Goal: Task Accomplishment & Management: Manage account settings

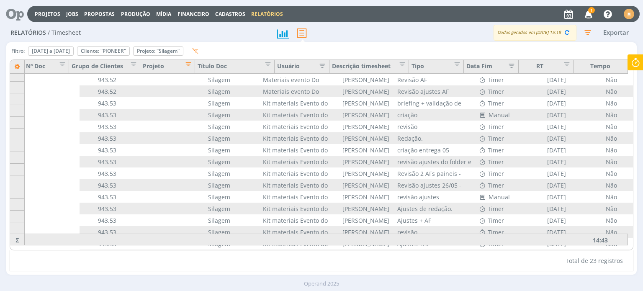
scroll to position [4, 65]
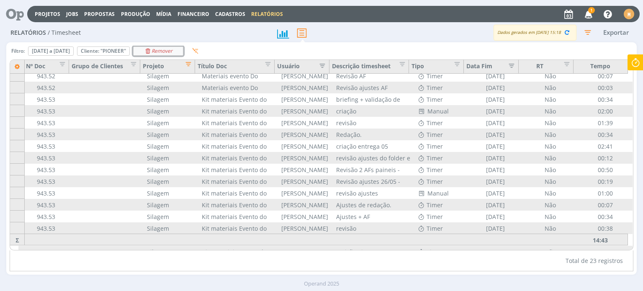
click at [183, 47] on div "Remover" at bounding box center [157, 51] width 49 height 8
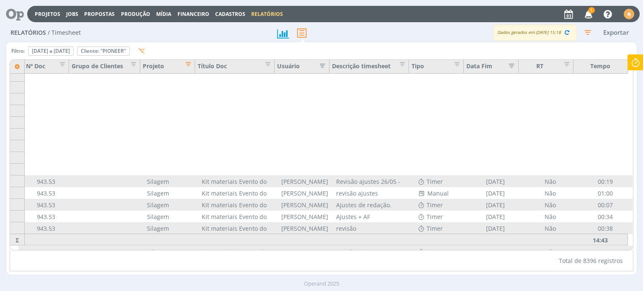
scroll to position [109, 65]
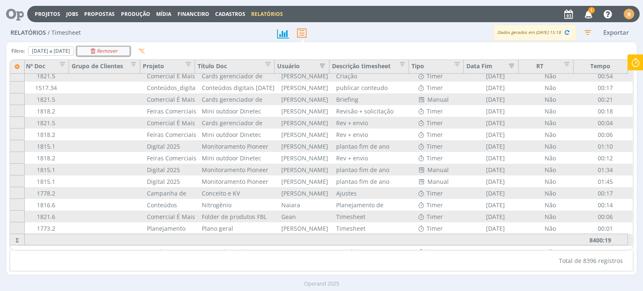
click at [118, 50] on icon "Remover" at bounding box center [104, 51] width 28 height 5
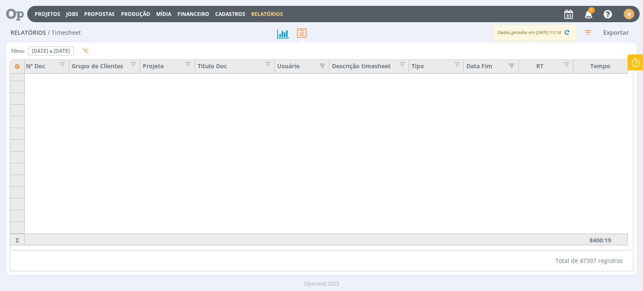
scroll to position [98208, 65]
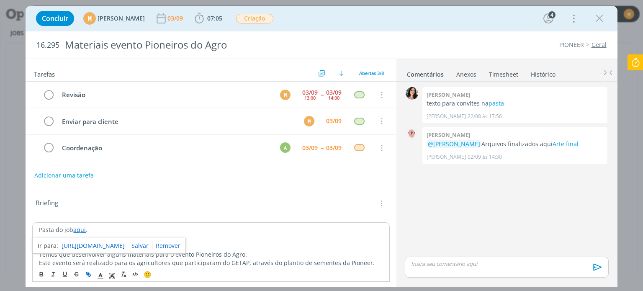
click at [84, 244] on link "[URL][DOMAIN_NAME]" at bounding box center [93, 245] width 63 height 11
click at [125, 244] on link "https://sobeae.sharepoint.com/:f:/s/SOBEAE/ErYrECZmwChPlIgD5ve3we8BDRKTp0Yz7Gpb…" at bounding box center [93, 245] width 63 height 11
click at [223, 17] on b "07:05" at bounding box center [214, 18] width 18 height 6
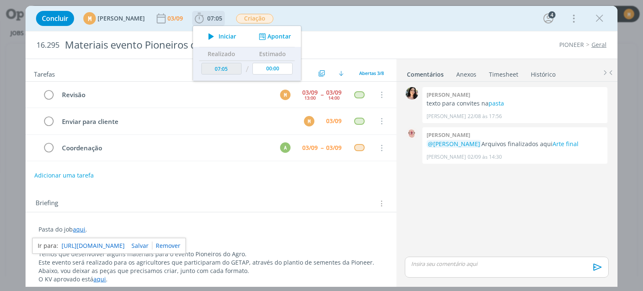
click at [218, 35] on icon "dialog" at bounding box center [211, 36] width 15 height 11
click at [233, 36] on span "Parar" at bounding box center [225, 36] width 15 height 6
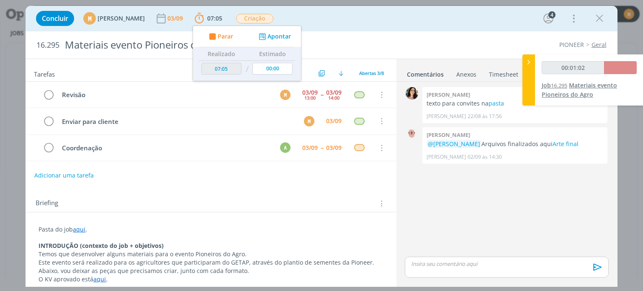
type input "07:07"
type input "00:02:00"
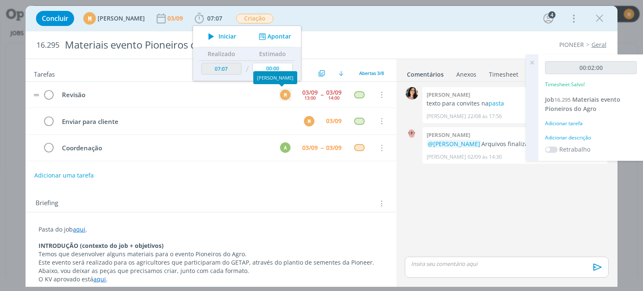
click at [282, 98] on div "M" at bounding box center [285, 95] width 10 height 10
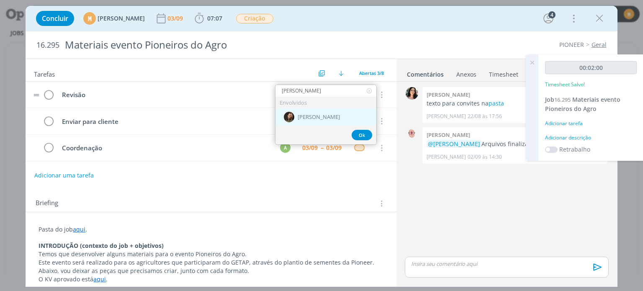
type input "julia"
click at [306, 109] on div "[PERSON_NAME]" at bounding box center [325, 116] width 101 height 17
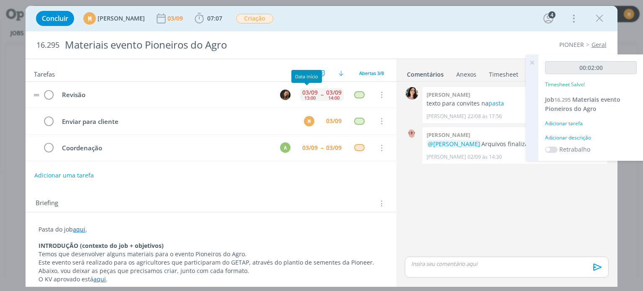
click at [308, 92] on div "03/09" at bounding box center [309, 93] width 15 height 6
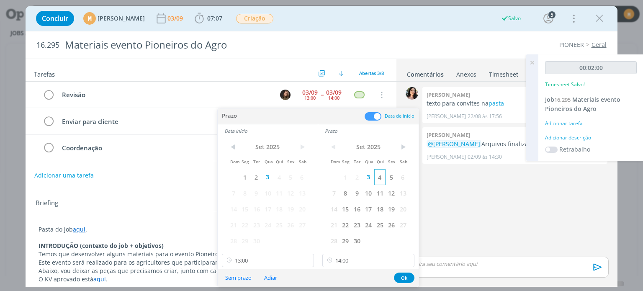
click at [374, 180] on span "4" at bounding box center [379, 177] width 11 height 16
click at [283, 178] on span "4" at bounding box center [278, 177] width 11 height 16
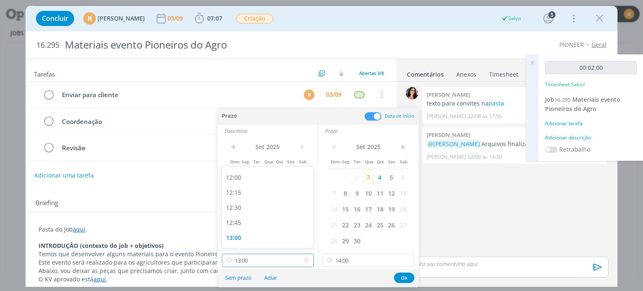
click at [269, 262] on input "13:00" at bounding box center [268, 260] width 92 height 13
click at [268, 208] on div "09:00" at bounding box center [269, 205] width 94 height 15
type input "09:00"
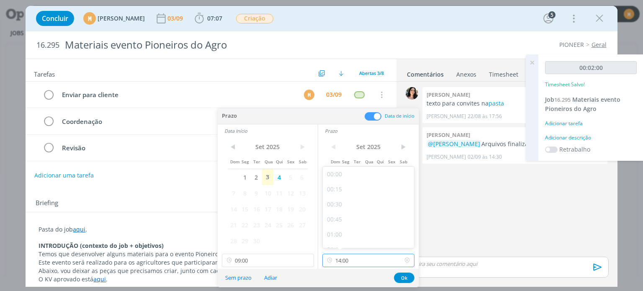
click at [378, 262] on input "14:00" at bounding box center [368, 260] width 92 height 13
click at [375, 179] on div "09:30" at bounding box center [370, 175] width 94 height 15
type input "09:30"
click at [402, 276] on button "Ok" at bounding box center [404, 277] width 21 height 10
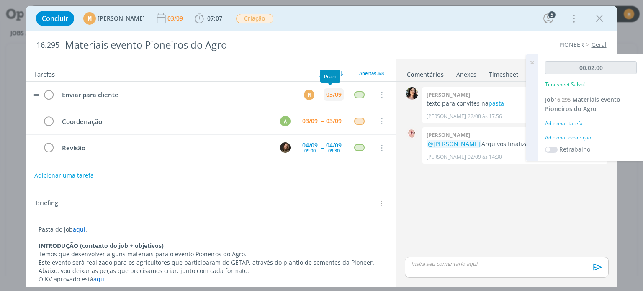
click at [332, 90] on div "03/09" at bounding box center [334, 94] width 20 height 13
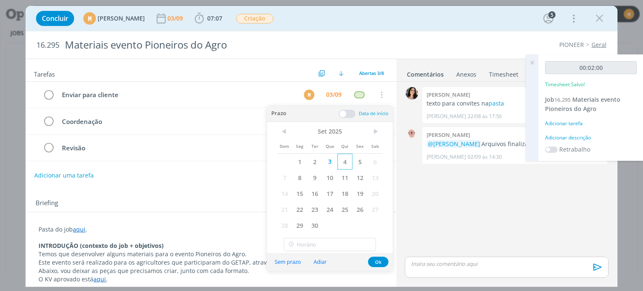
click at [342, 164] on span "4" at bounding box center [344, 162] width 15 height 16
click at [374, 261] on button "Ok" at bounding box center [378, 261] width 21 height 10
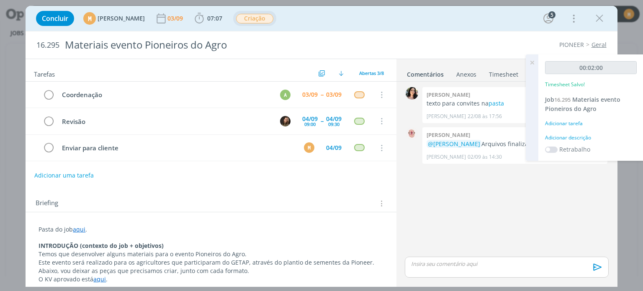
click at [273, 15] on span "Criação" at bounding box center [254, 19] width 37 height 10
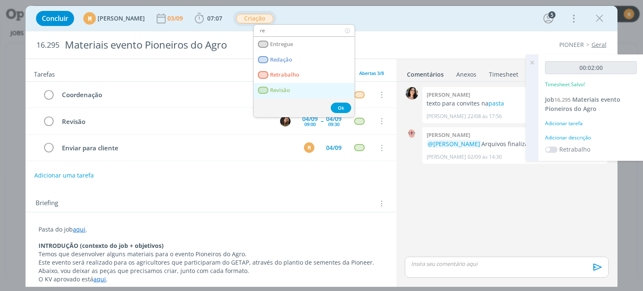
type input "re"
click at [288, 84] on link "Revisão" at bounding box center [304, 90] width 101 height 15
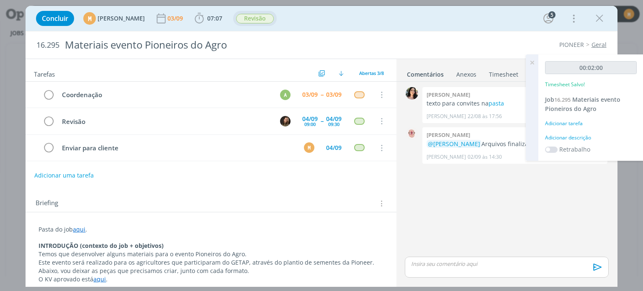
click at [576, 136] on div "Adicionar descrição" at bounding box center [591, 138] width 92 height 8
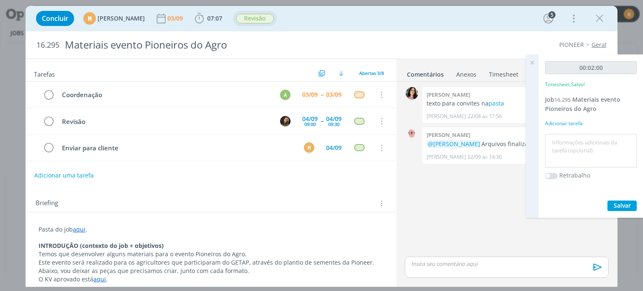
click at [572, 162] on textarea at bounding box center [590, 151] width 87 height 30
type textarea "Pautando revisão"
click at [621, 204] on span "Salvar" at bounding box center [621, 205] width 17 height 8
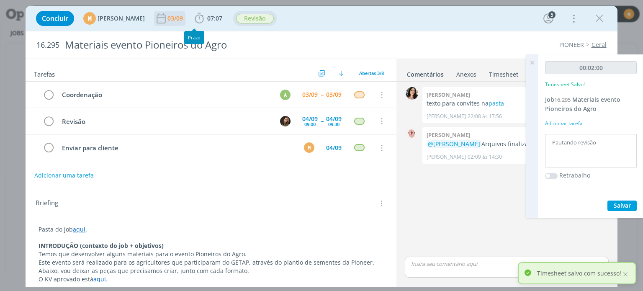
click at [185, 15] on div "03/09" at bounding box center [175, 18] width 17 height 6
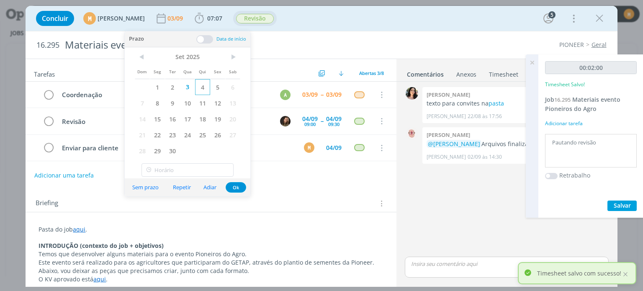
click at [199, 91] on span "4" at bounding box center [202, 87] width 15 height 16
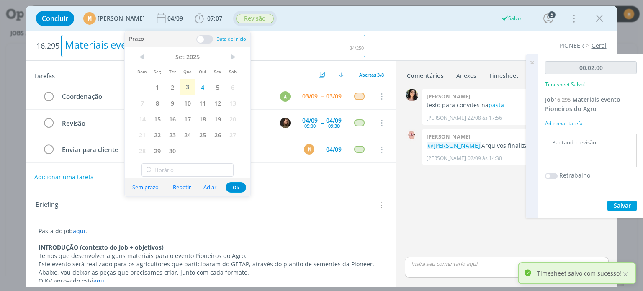
click at [328, 31] on h2 "16.295 Materiais evento Pioneiros do Agro" at bounding box center [200, 45] width 329 height 29
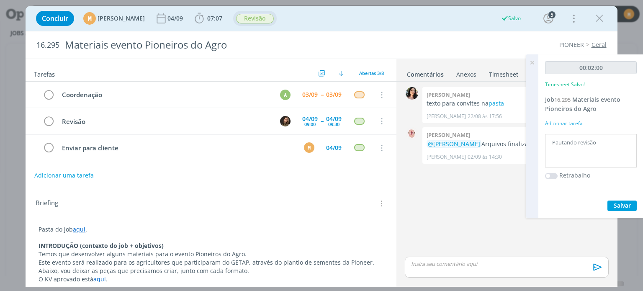
click at [392, 18] on div "Concluir M Mariana Kochenborger 04/09 07:07 Iniciar Apontar Data * 03/09/2025 H…" at bounding box center [321, 18] width 579 height 20
click at [603, 17] on icon "dialog" at bounding box center [599, 18] width 13 height 13
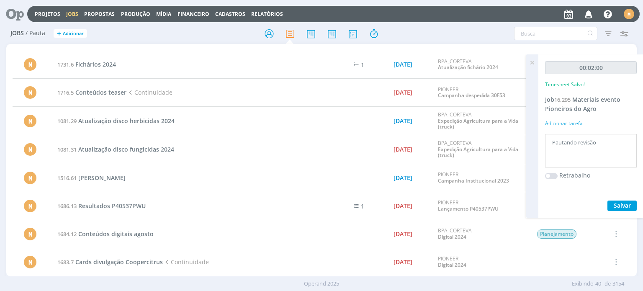
click at [14, 18] on icon at bounding box center [11, 14] width 17 height 16
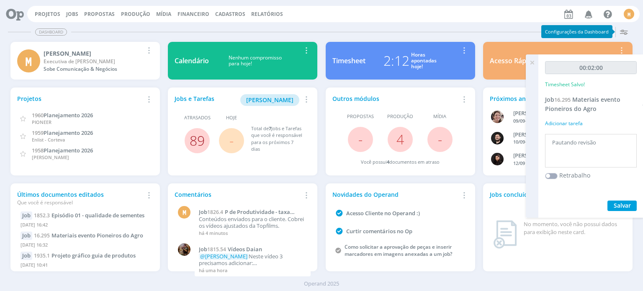
click at [199, 137] on link "89" at bounding box center [197, 140] width 15 height 18
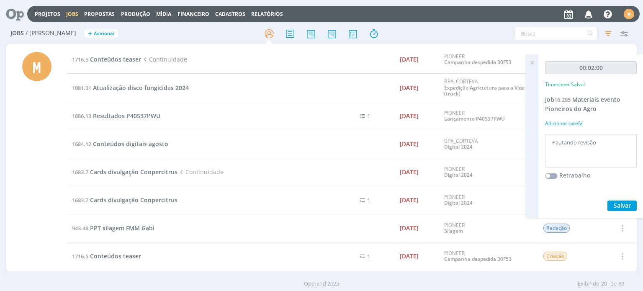
click at [531, 64] on icon at bounding box center [531, 62] width 15 height 16
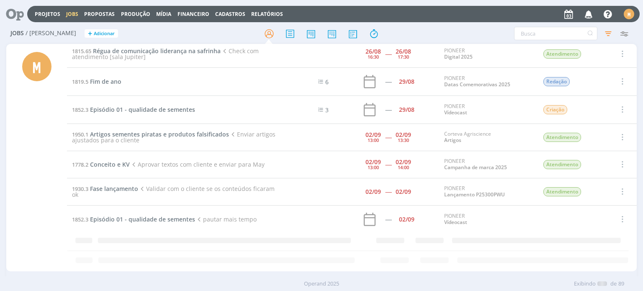
scroll to position [2264, 0]
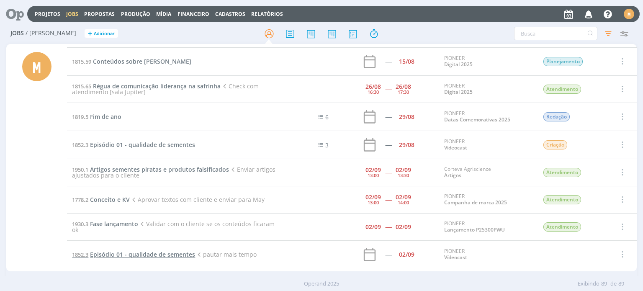
click at [154, 250] on span "Episódio 01 - qualidade de sementes" at bounding box center [142, 254] width 105 height 8
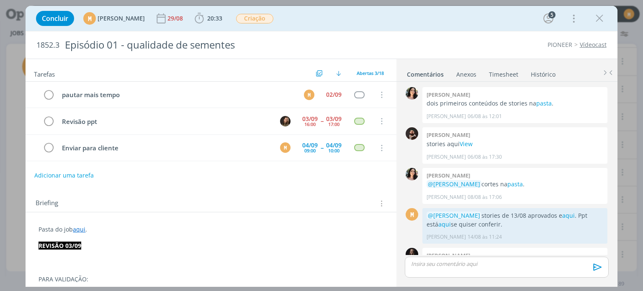
scroll to position [481, 0]
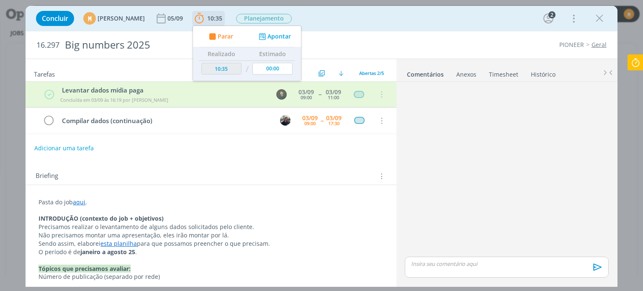
click at [233, 36] on span "Parar" at bounding box center [225, 36] width 15 height 6
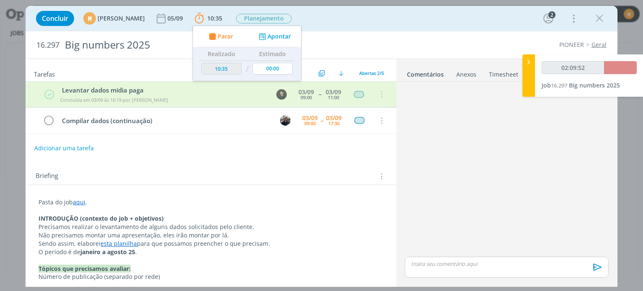
type input "12:45"
type input "02:10:00"
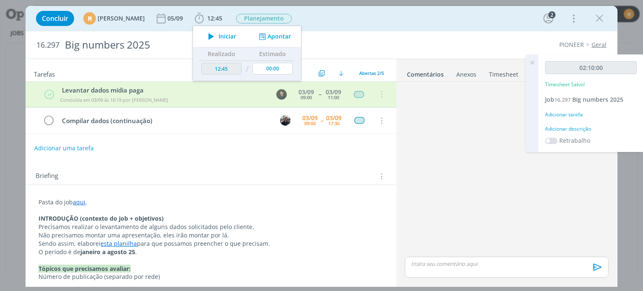
click at [569, 129] on div "Adicionar descrição" at bounding box center [591, 129] width 92 height 8
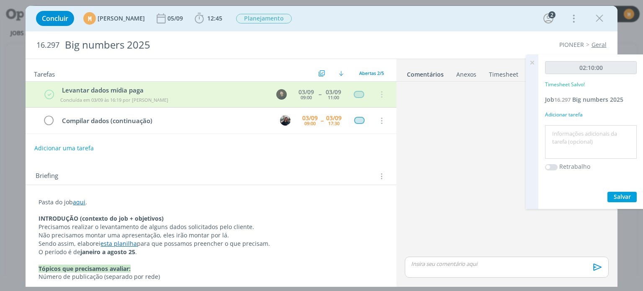
click at [562, 138] on textarea at bounding box center [590, 142] width 87 height 30
type textarea "Compilando dados"
click at [627, 196] on span "Salvar" at bounding box center [621, 196] width 17 height 8
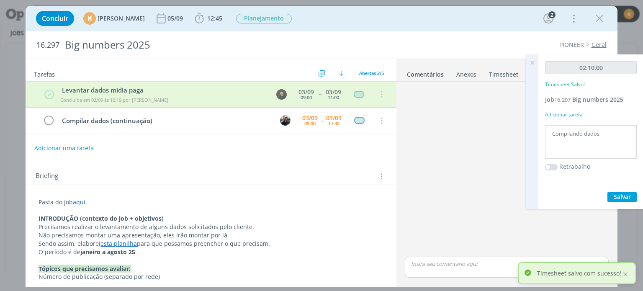
click at [528, 62] on icon at bounding box center [531, 62] width 15 height 16
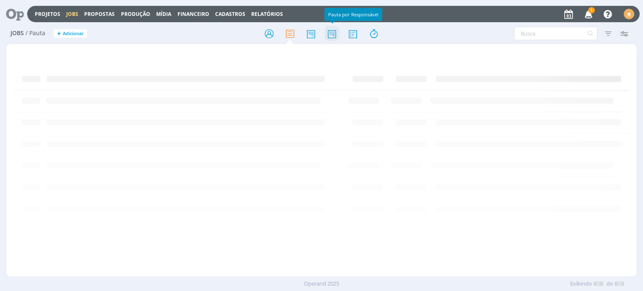
click at [333, 35] on icon at bounding box center [331, 34] width 15 height 16
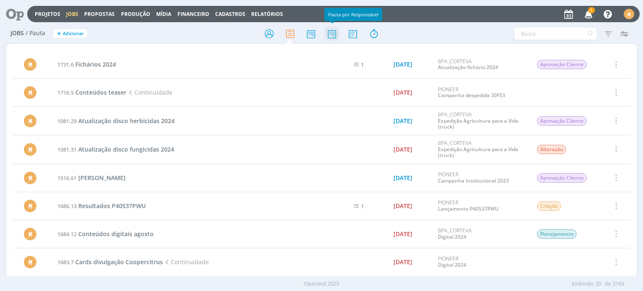
click at [331, 37] on icon at bounding box center [331, 34] width 15 height 16
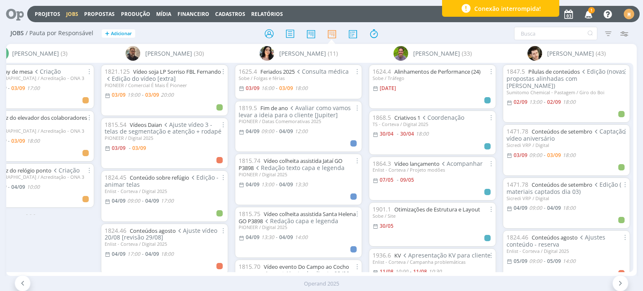
click at [591, 10] on span "1" at bounding box center [591, 10] width 7 height 6
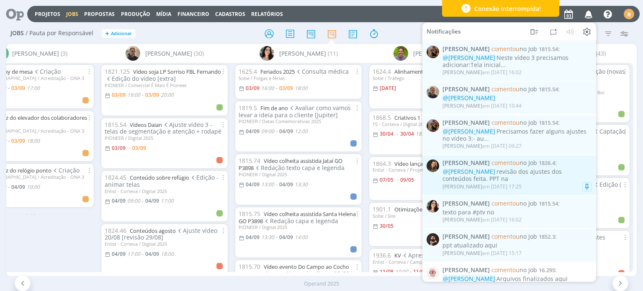
click at [521, 180] on div "@Mariana Kochenborger revisão dos ajustes dos conteúdos feita. PPT na" at bounding box center [516, 175] width 149 height 14
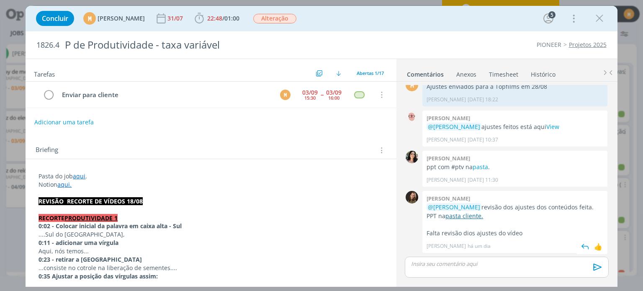
click at [483, 217] on link "pasta cliente." at bounding box center [464, 216] width 38 height 8
click at [46, 97] on icon "dialog" at bounding box center [49, 95] width 12 height 13
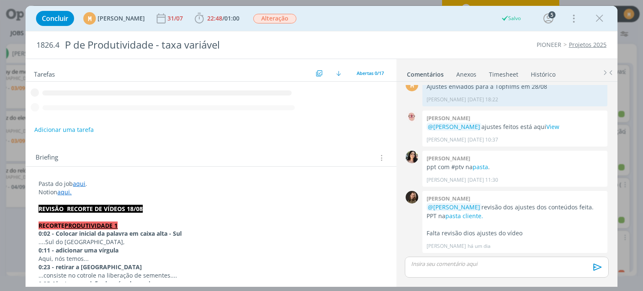
click at [440, 260] on p "dialog" at bounding box center [506, 264] width 190 height 8
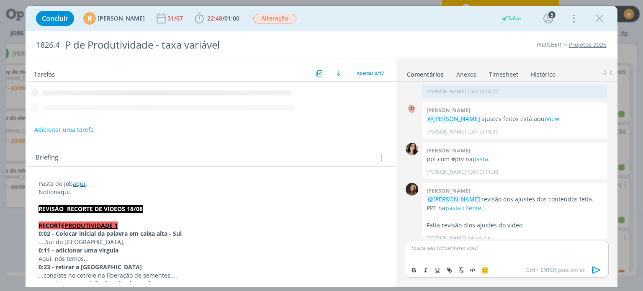
scroll to position [471, 0]
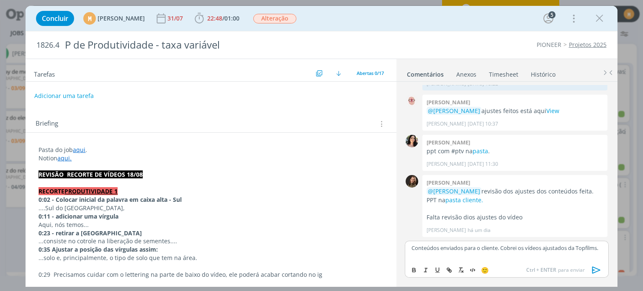
click at [519, 251] on p "Conteúdos enviados para o cliente. Cobrei os vídeos ajustados da Topfilms." at bounding box center [506, 248] width 190 height 8
click at [594, 265] on icon "dialog" at bounding box center [596, 270] width 13 height 13
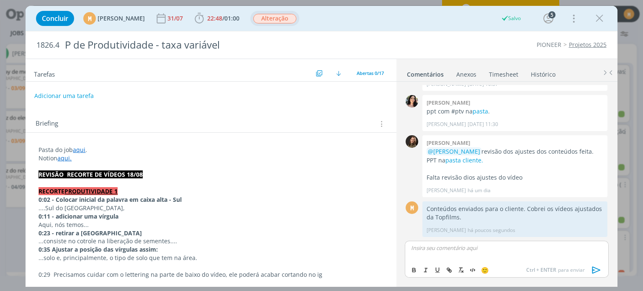
click at [293, 21] on span "Alteração" at bounding box center [274, 19] width 43 height 10
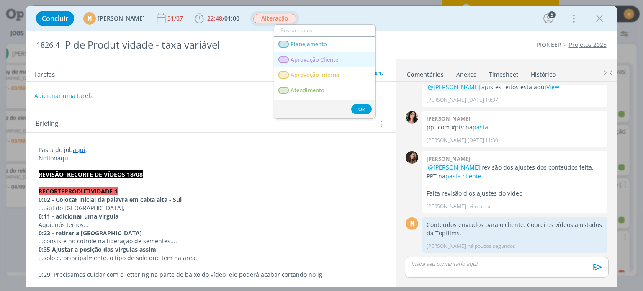
click at [309, 58] on span "Aprovação Cliente" at bounding box center [315, 59] width 48 height 7
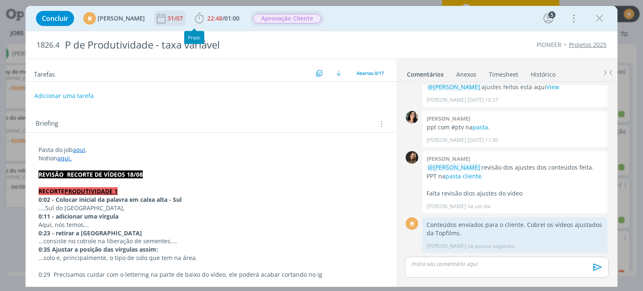
click at [185, 16] on div "31/07" at bounding box center [175, 18] width 17 height 6
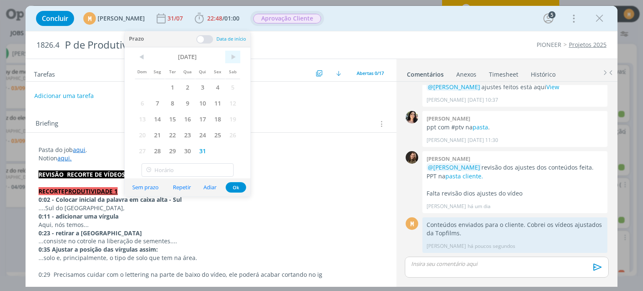
click at [235, 55] on span ">" at bounding box center [232, 57] width 15 height 13
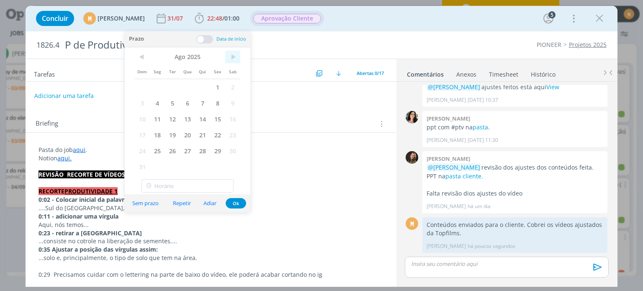
click at [235, 55] on span ">" at bounding box center [232, 57] width 15 height 13
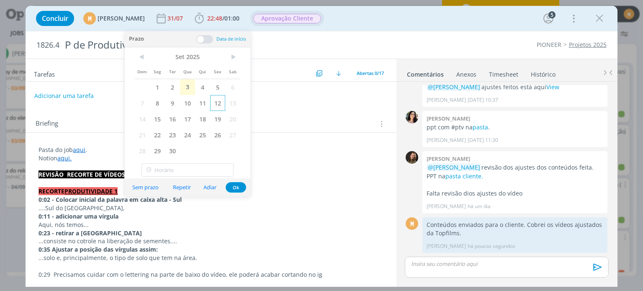
click at [220, 101] on span "12" at bounding box center [217, 103] width 15 height 16
click at [238, 185] on button "Ok" at bounding box center [236, 187] width 21 height 10
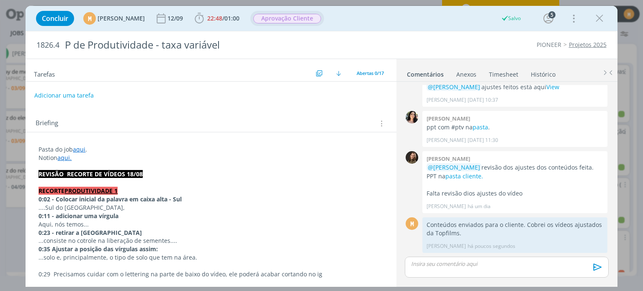
scroll to position [0, 0]
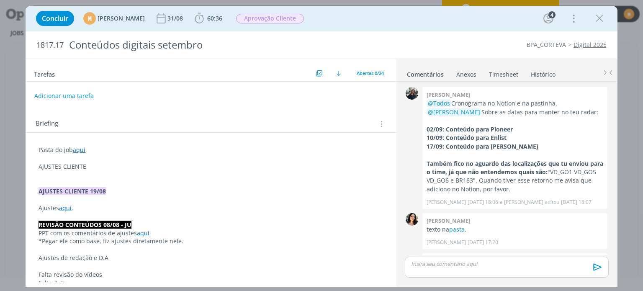
scroll to position [532, 0]
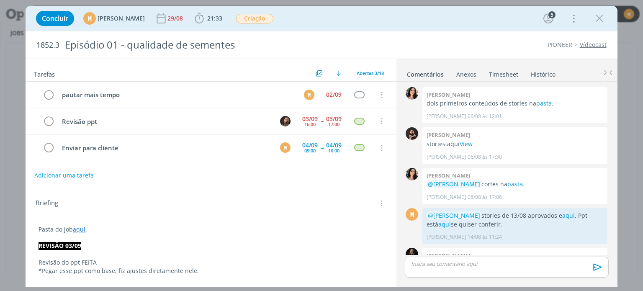
scroll to position [481, 0]
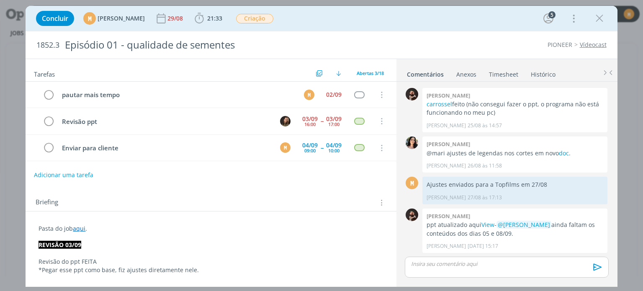
click at [85, 173] on button "Adicionar uma tarefa" at bounding box center [63, 175] width 59 height 14
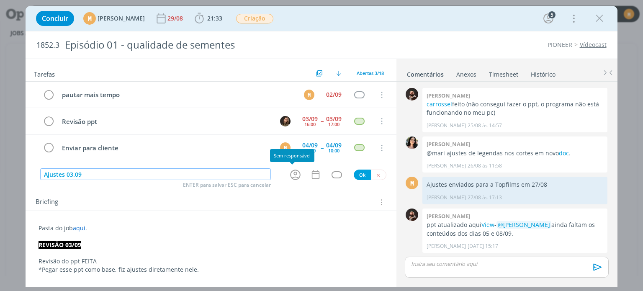
click at [291, 174] on icon "dialog" at bounding box center [295, 174] width 13 height 13
type input "Ajustes 03.09"
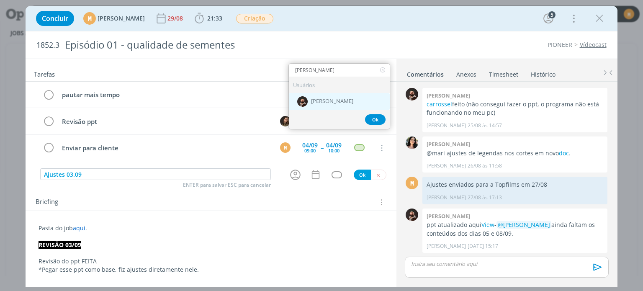
type input "douglas"
click at [311, 98] on span "[PERSON_NAME]" at bounding box center [332, 101] width 42 height 7
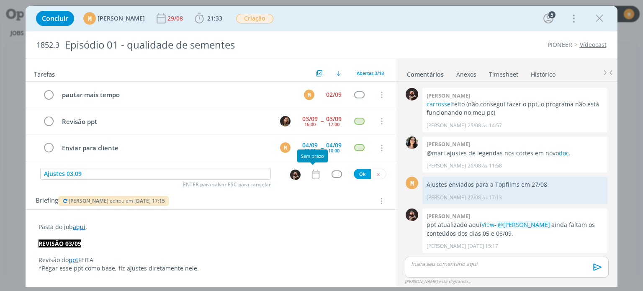
click at [315, 174] on icon "dialog" at bounding box center [315, 173] width 8 height 9
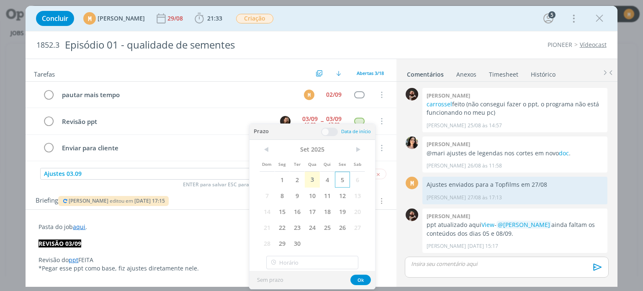
click at [341, 184] on span "5" at bounding box center [342, 180] width 15 height 16
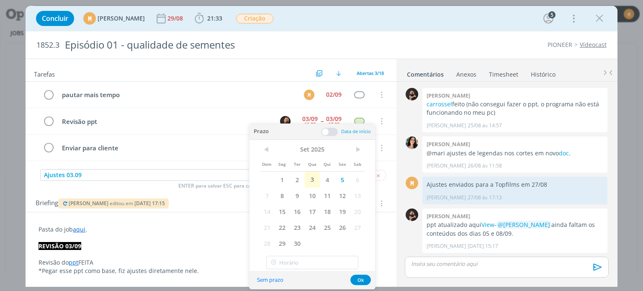
click at [327, 133] on span at bounding box center [329, 132] width 17 height 8
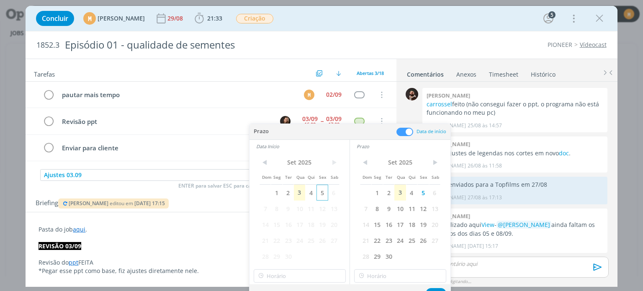
click at [323, 191] on span "5" at bounding box center [321, 193] width 11 height 16
click at [308, 278] on input "18:00" at bounding box center [300, 275] width 92 height 13
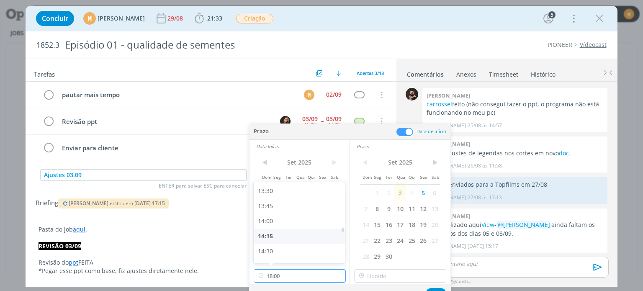
scroll to position [812, 0]
click at [284, 222] on div "14:00" at bounding box center [301, 221] width 94 height 15
type input "14:00"
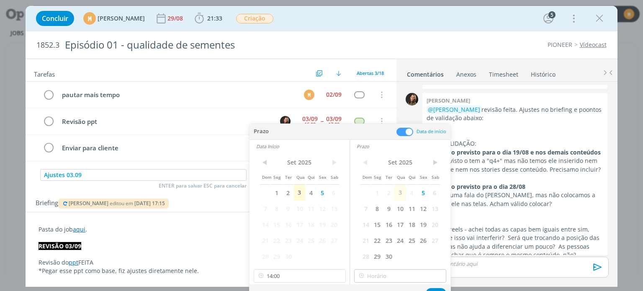
scroll to position [675, 0]
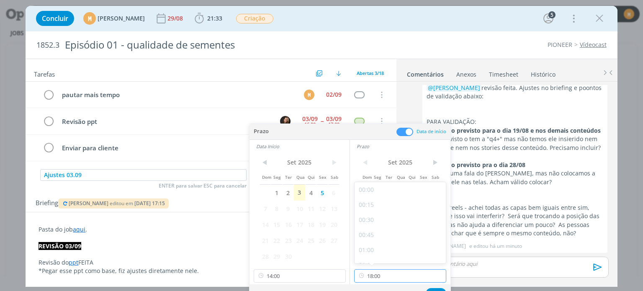
click at [390, 274] on input "18:00" at bounding box center [400, 275] width 92 height 13
click at [367, 203] on div "15:00" at bounding box center [401, 197] width 94 height 15
type input "15:00"
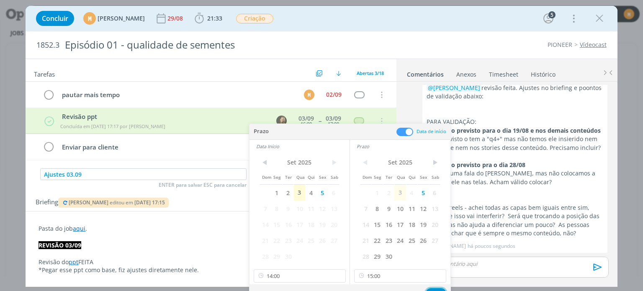
click at [434, 289] on button "Ok" at bounding box center [436, 293] width 21 height 10
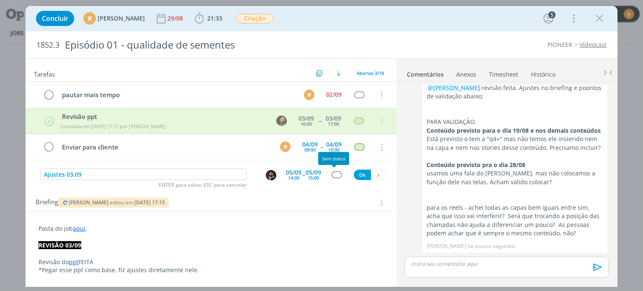
click at [331, 171] on div "dialog" at bounding box center [336, 174] width 10 height 7
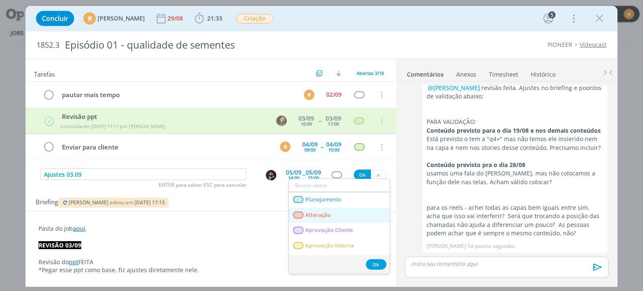
click at [331, 209] on link "Alteração" at bounding box center [339, 215] width 101 height 15
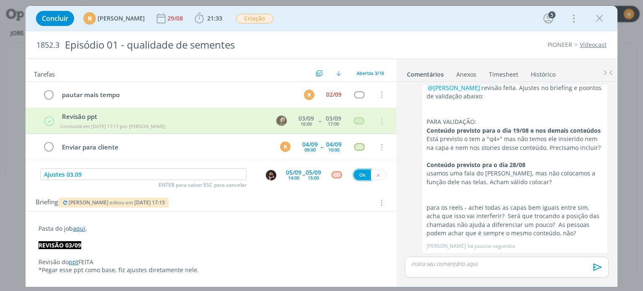
click at [354, 172] on button "Ok" at bounding box center [362, 174] width 17 height 10
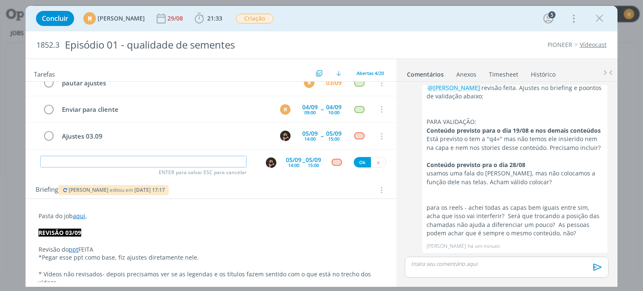
scroll to position [42, 0]
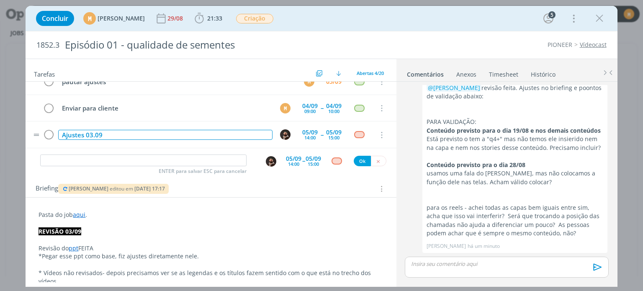
click at [134, 132] on div "Ajustes 03.09" at bounding box center [165, 135] width 214 height 10
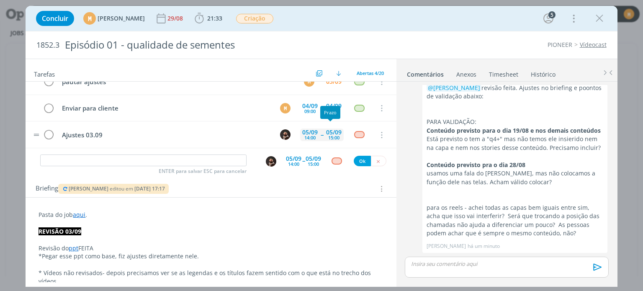
click at [328, 135] on div "15:00" at bounding box center [333, 137] width 11 height 5
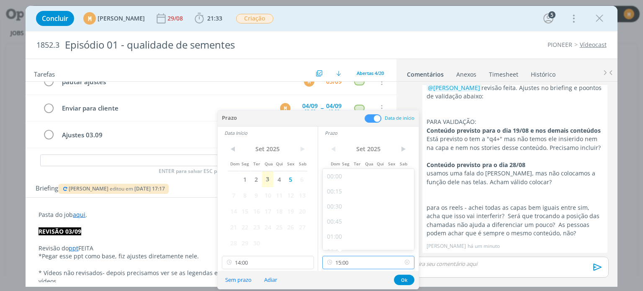
click at [359, 264] on input "15:00" at bounding box center [368, 262] width 92 height 13
click at [347, 222] on div "16:00" at bounding box center [370, 216] width 94 height 15
type input "16:00"
click at [401, 280] on button "Ok" at bounding box center [404, 279] width 21 height 10
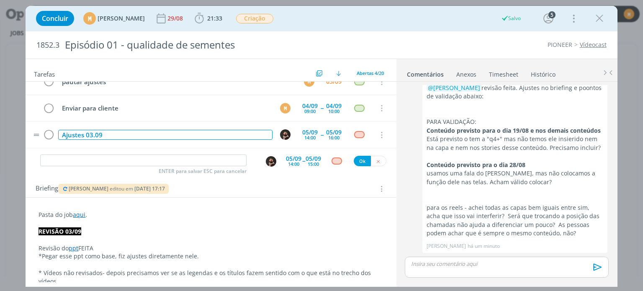
click at [156, 130] on div "Ajustes 03.09" at bounding box center [165, 135] width 214 height 10
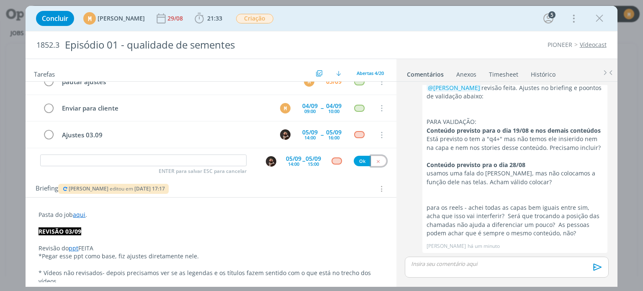
click at [375, 162] on icon "dialog" at bounding box center [377, 161] width 5 height 5
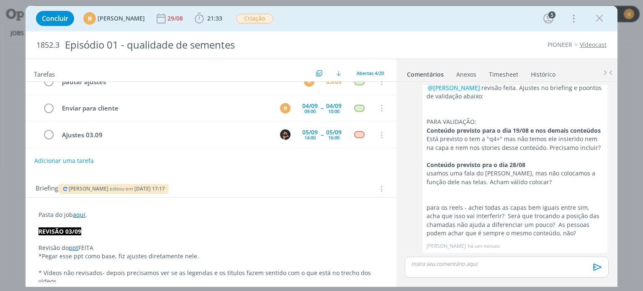
click at [244, 175] on div "Briefing Julia Abich editou em 03/09 às 17:17 Briefings Predefinidos Versões do…" at bounding box center [211, 186] width 370 height 23
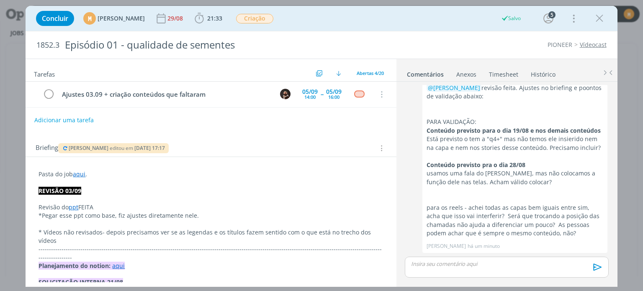
scroll to position [84, 0]
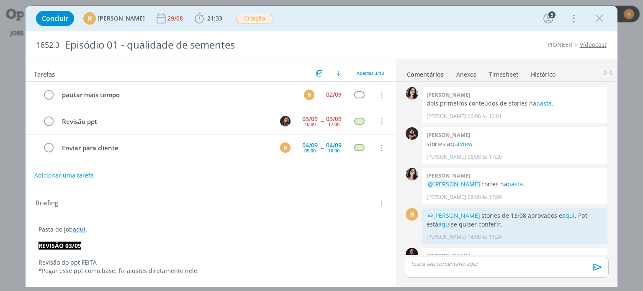
scroll to position [481, 0]
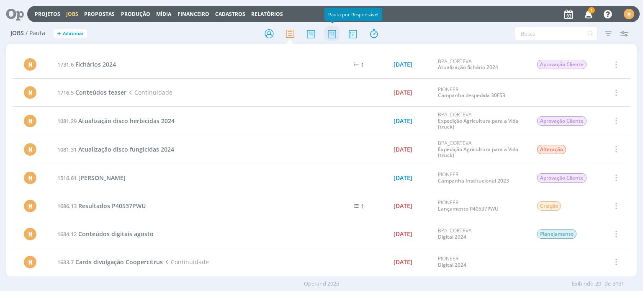
click at [333, 31] on icon at bounding box center [331, 34] width 15 height 16
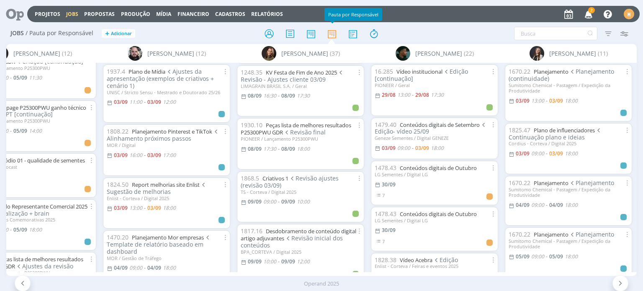
scroll to position [962, 0]
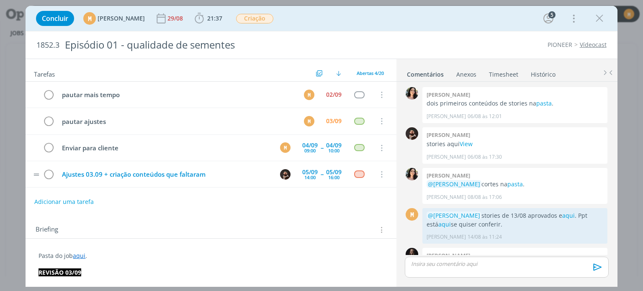
scroll to position [675, 0]
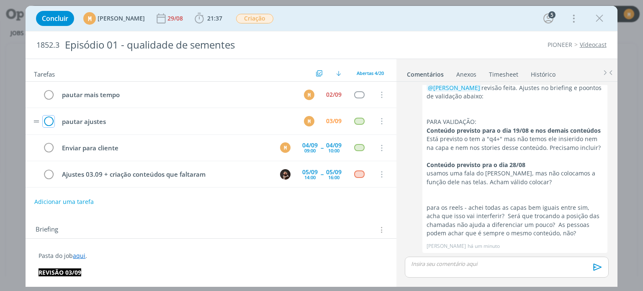
click at [49, 119] on icon "dialog" at bounding box center [49, 121] width 12 height 13
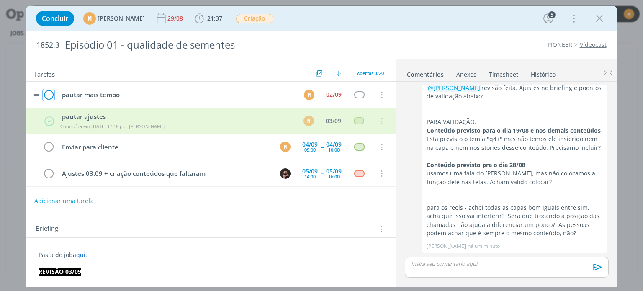
click at [45, 93] on icon "dialog" at bounding box center [49, 95] width 12 height 13
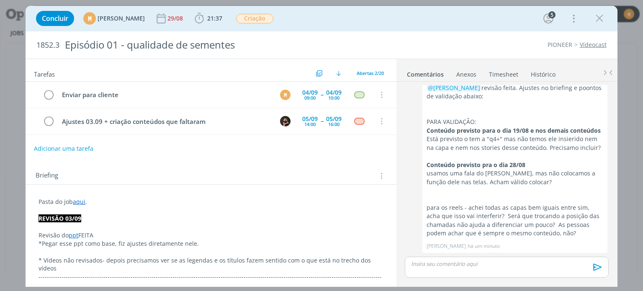
click at [67, 147] on button "Adicionar uma tarefa" at bounding box center [63, 148] width 59 height 14
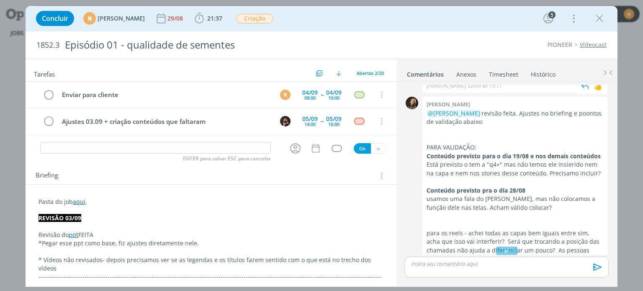
scroll to position [592, 0]
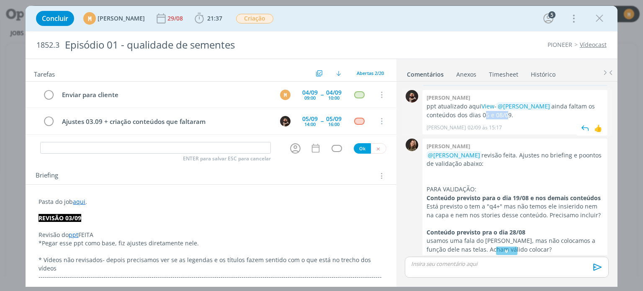
drag, startPoint x: 502, startPoint y: 123, endPoint x: 524, endPoint y: 124, distance: 21.8
click at [524, 119] on p "ppt atualizado aqui View - @[PERSON_NAME] ainda faltam os conteúdos dos dias 05…" at bounding box center [514, 110] width 177 height 17
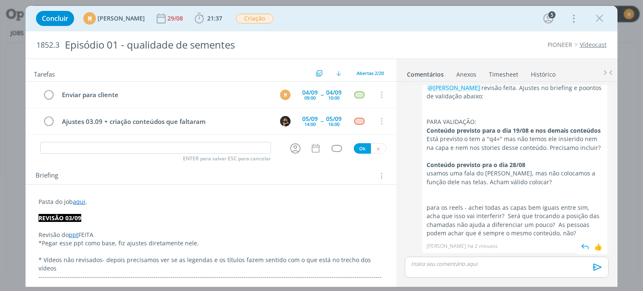
scroll to position [675, 0]
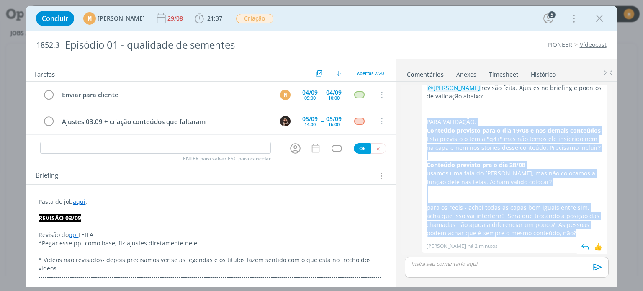
drag, startPoint x: 554, startPoint y: 231, endPoint x: 425, endPoint y: 115, distance: 173.0
click at [425, 115] on div "[PERSON_NAME] @[PERSON_NAME] revisão feita. Ajustes no briefing e poontos de va…" at bounding box center [514, 162] width 185 height 182
copy div "PARA VALIDAÇÃO: Conteúdo previsto para o dia 19/08 e nos demais conteúdos Está …"
click at [581, 246] on img "dialog" at bounding box center [585, 246] width 13 height 13
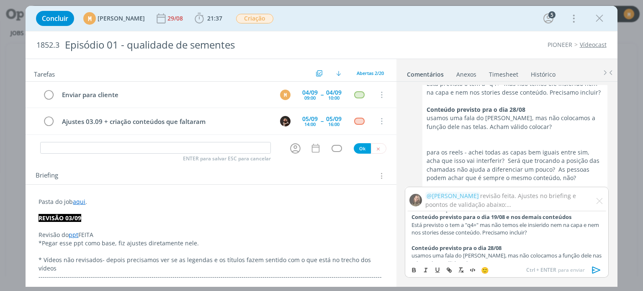
scroll to position [0, 0]
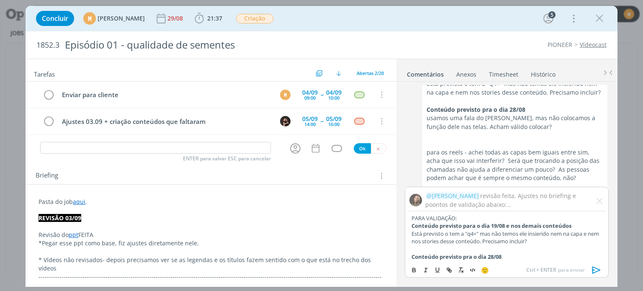
click at [547, 241] on p "Está previsto o tem a "q4+" mas não temos ele insierido nem na capa e nem nos s…" at bounding box center [506, 237] width 190 height 15
drag, startPoint x: 586, startPoint y: 241, endPoint x: 545, endPoint y: 242, distance: 41.0
click at [545, 242] on p "Está previsto o tem a "q4+" mas não temos ele insierido nem na capa e nem nos s…" at bounding box center [506, 237] width 190 height 15
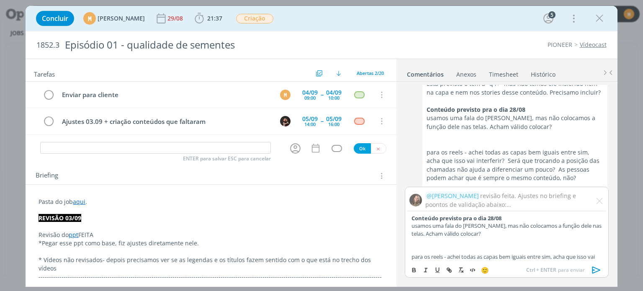
scroll to position [42, 0]
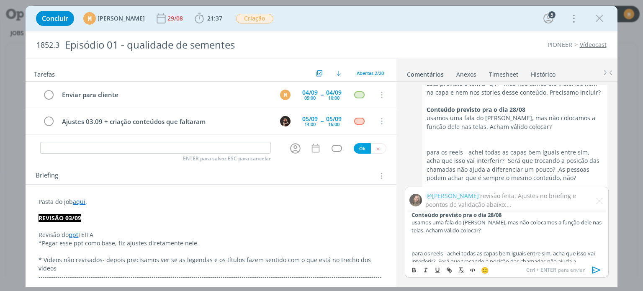
click at [516, 232] on p "usamos uma fala do [PERSON_NAME], mas não colocamos a função dele nas telas. Ac…" at bounding box center [506, 225] width 190 height 15
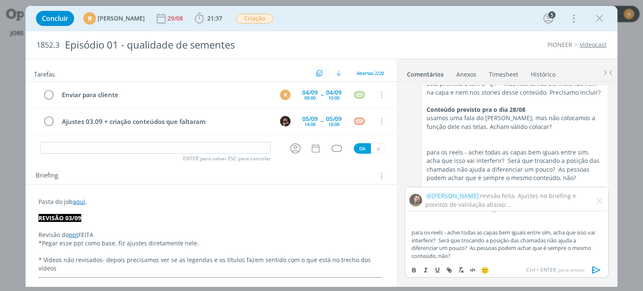
scroll to position [64, 0]
click at [482, 258] on p "para os reels - achei todas as capas bem iguais entre sim, acha que isso vai in…" at bounding box center [506, 243] width 190 height 31
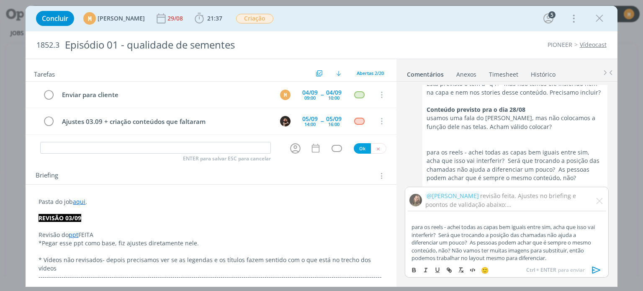
click at [594, 267] on icon "dialog" at bounding box center [596, 270] width 13 height 13
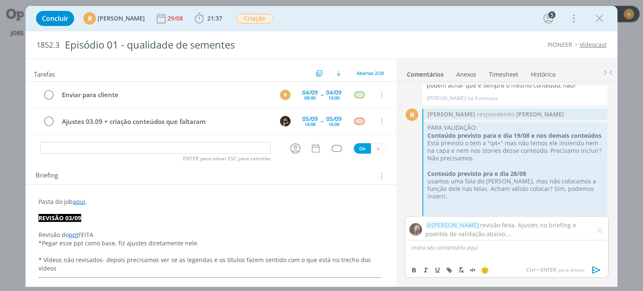
scroll to position [886, 0]
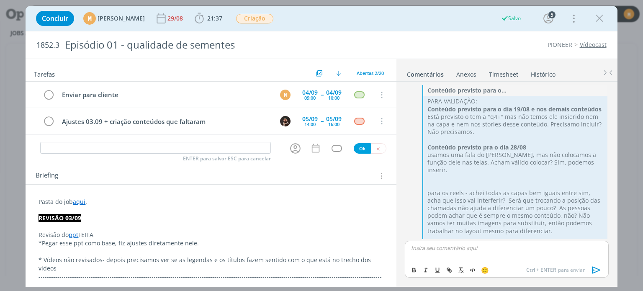
click at [186, 218] on p "REVISÃO 03/09" at bounding box center [210, 218] width 344 height 8
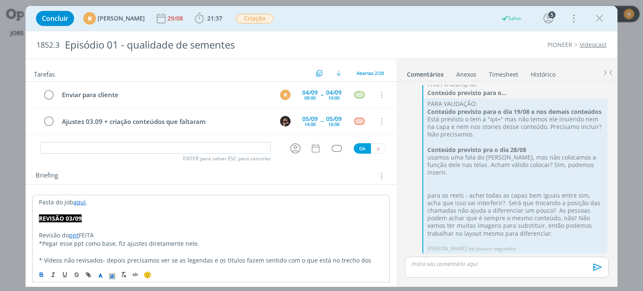
click at [171, 199] on p "Pasta do job aqui ." at bounding box center [211, 202] width 344 height 8
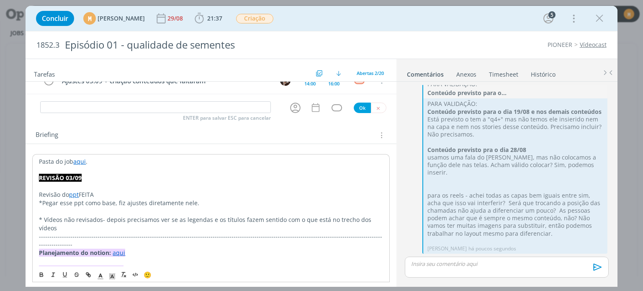
scroll to position [42, 0]
click at [175, 228] on p "* Vídeos não revisados- depois precisamos ver se as legendas e os títulos fazem…" at bounding box center [211, 222] width 344 height 17
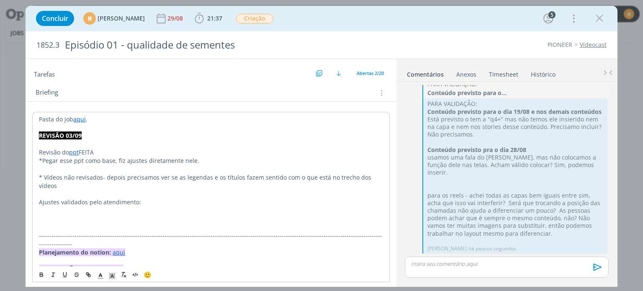
scroll to position [84, 0]
drag, startPoint x: 144, startPoint y: 202, endPoint x: 37, endPoint y: 200, distance: 107.6
click at [42, 277] on icon "dialog" at bounding box center [41, 274] width 7 height 7
click at [111, 273] on icon "dialog" at bounding box center [112, 276] width 8 height 8
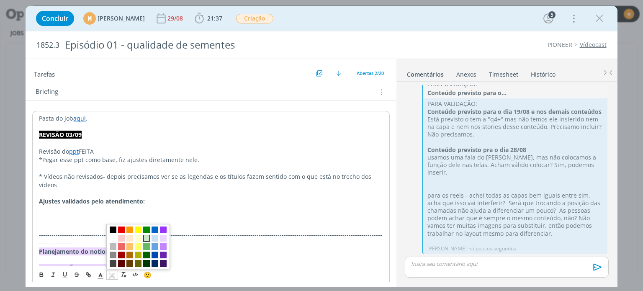
click at [146, 237] on span "dialog" at bounding box center [146, 238] width 7 height 7
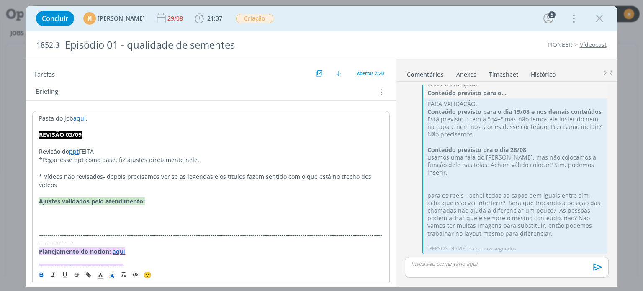
click at [73, 214] on p "dialog" at bounding box center [211, 218] width 344 height 8
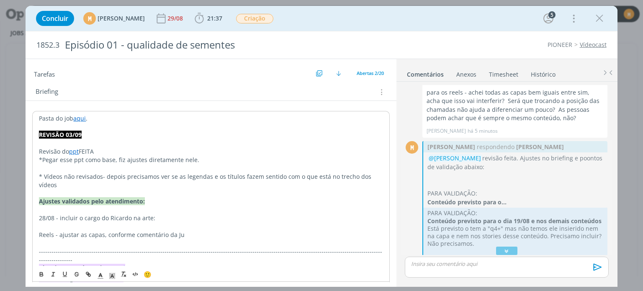
scroll to position [900, 0]
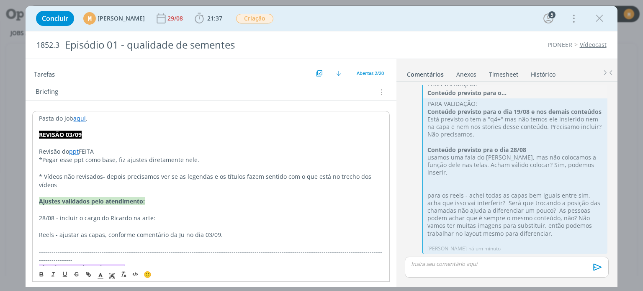
click at [180, 218] on p "28/08 - incluir o cargo do Ricardo na arte:" at bounding box center [211, 218] width 344 height 8
click at [236, 215] on p "28/08 - incluir o cargo do Ricardo na arte:" at bounding box center [210, 217] width 344 height 8
click at [165, 215] on p "28/08 - incluir o cargo do Ricardo na arte:" at bounding box center [210, 217] width 344 height 8
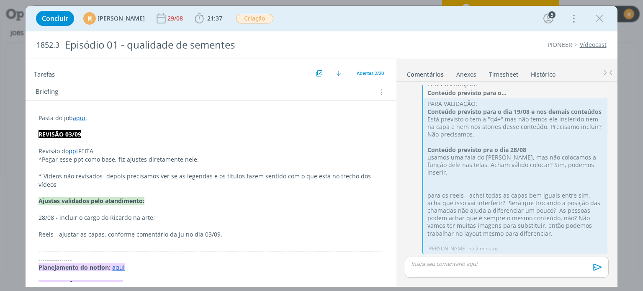
click at [201, 216] on p "28/08 - incluir o cargo do Ricardo na arte:" at bounding box center [210, 217] width 344 height 8
click at [208, 222] on p "dialog" at bounding box center [210, 226] width 344 height 8
click at [207, 220] on p "28/08 - incluir o cargo do Ricardo na arte:" at bounding box center [210, 217] width 344 height 8
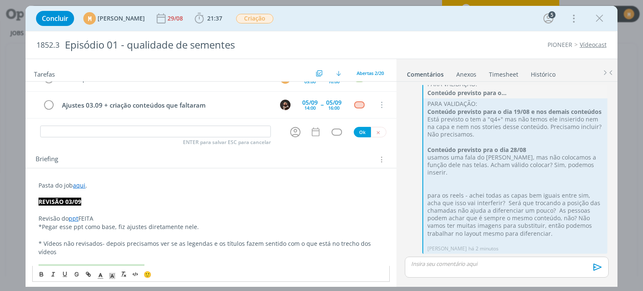
scroll to position [0, 0]
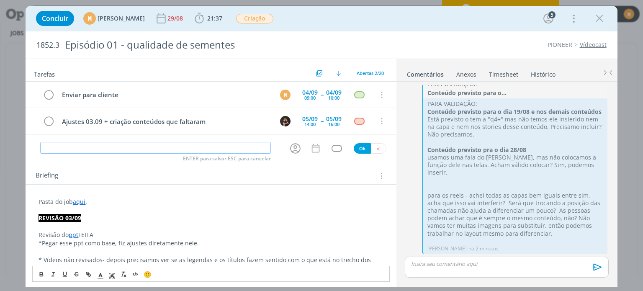
click at [169, 149] on input "dialog" at bounding box center [155, 148] width 231 height 12
type input "Revisão ajustes 03.09"
click at [295, 139] on div "Enviar para cliente M 04/09 09:00 -- 04/09 10:00 Cancelar Ajustes 03.09 + criaç…" at bounding box center [211, 112] width 370 height 60
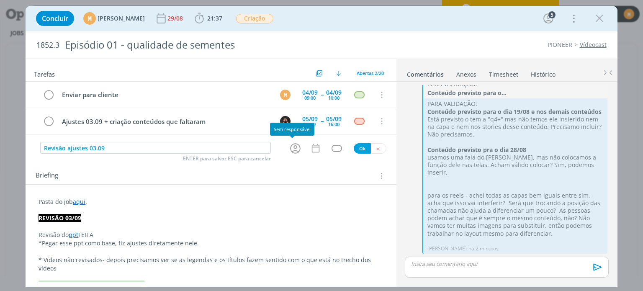
click at [295, 145] on icon "dialog" at bounding box center [295, 148] width 13 height 13
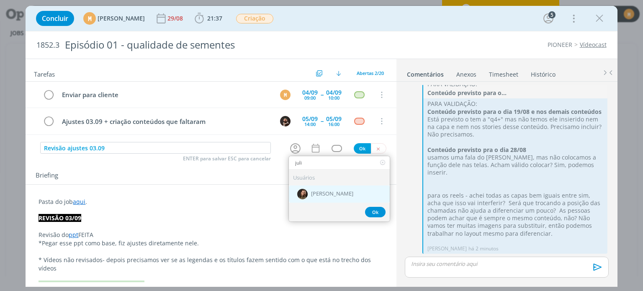
type input "juli"
click at [333, 194] on span "[PERSON_NAME]" at bounding box center [332, 193] width 42 height 7
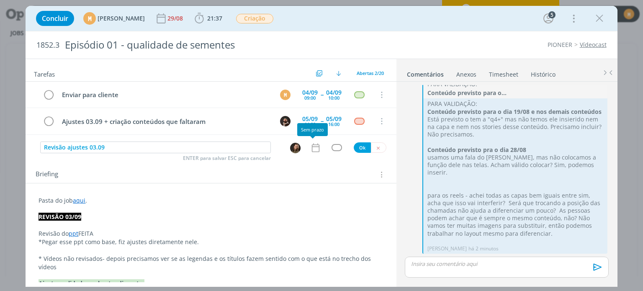
click at [310, 147] on icon "dialog" at bounding box center [315, 147] width 11 height 11
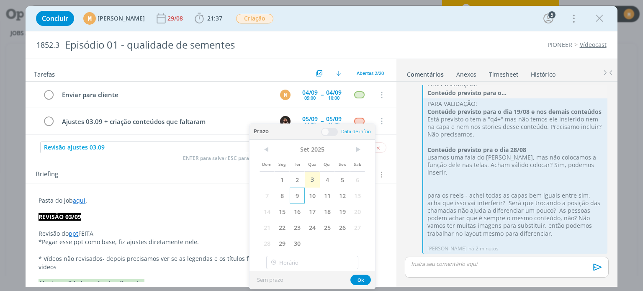
click at [296, 196] on span "9" at bounding box center [297, 195] width 15 height 16
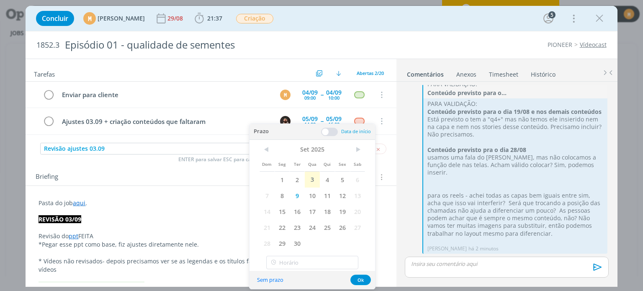
click at [323, 129] on span at bounding box center [329, 132] width 17 height 8
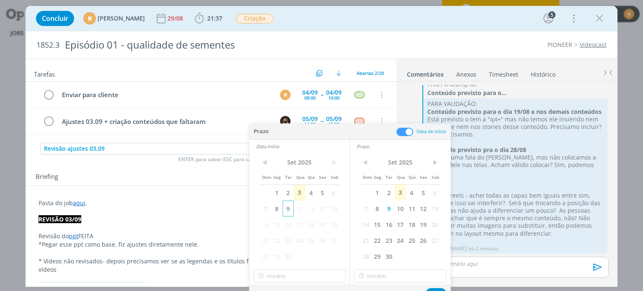
click at [285, 208] on span "9" at bounding box center [287, 208] width 11 height 16
click at [309, 274] on input "18:00" at bounding box center [300, 275] width 92 height 13
click at [294, 228] on div "13:30" at bounding box center [301, 233] width 94 height 15
type input "13:30"
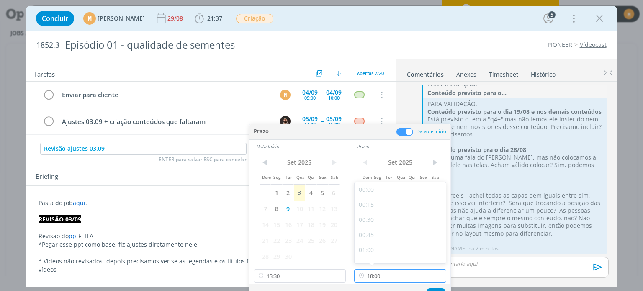
click at [392, 276] on input "18:00" at bounding box center [400, 275] width 92 height 13
click at [395, 210] on div "14:30" at bounding box center [401, 209] width 94 height 15
type input "14:30"
click at [440, 290] on button "Ok" at bounding box center [436, 293] width 21 height 10
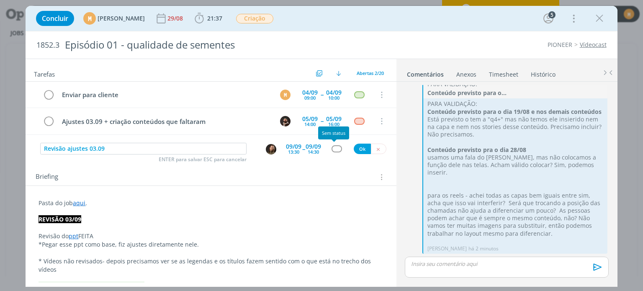
click at [334, 145] on div "dialog" at bounding box center [336, 148] width 10 height 7
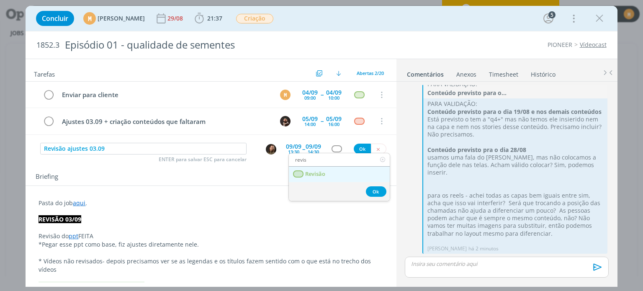
type input "revis"
click at [326, 170] on link "Revisão" at bounding box center [339, 174] width 101 height 15
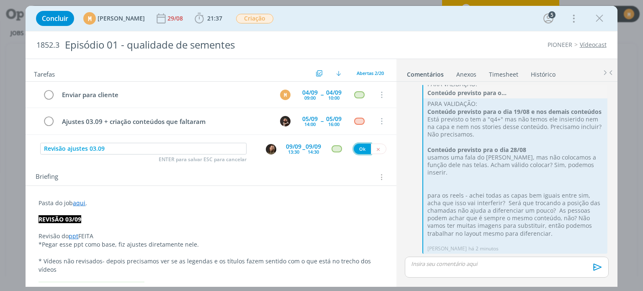
click at [360, 148] on button "Ok" at bounding box center [362, 149] width 17 height 10
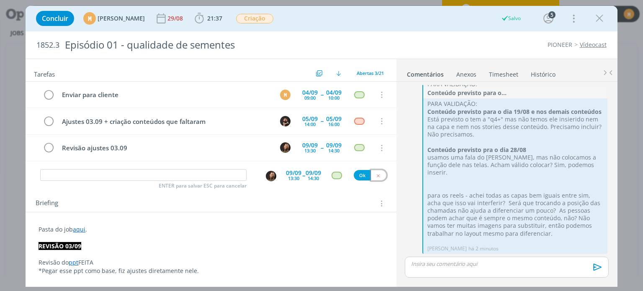
click at [374, 178] on button "dialog" at bounding box center [378, 175] width 15 height 10
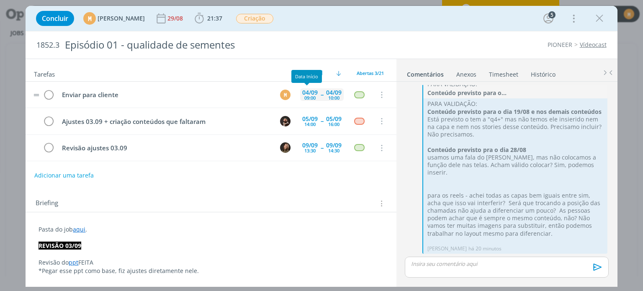
click at [305, 95] on div "09:00" at bounding box center [309, 97] width 11 height 5
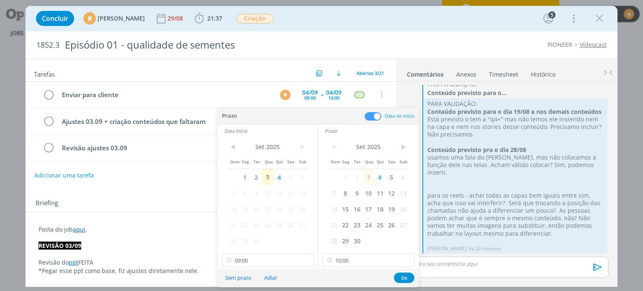
drag, startPoint x: 359, startPoint y: 190, endPoint x: 281, endPoint y: 219, distance: 83.0
click at [357, 190] on span "9" at bounding box center [356, 193] width 11 height 16
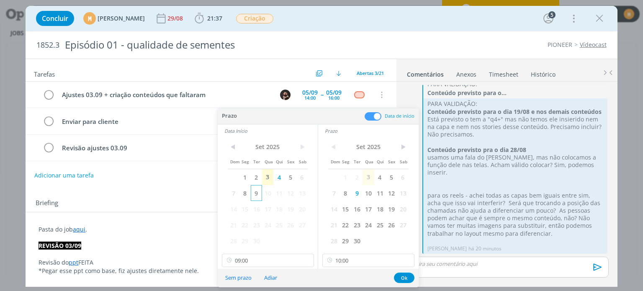
click at [256, 193] on span "9" at bounding box center [256, 193] width 11 height 16
click at [346, 26] on div "Concluir M Mariana Kochenborger 29/08 21:37 Iniciar Apontar Data * 03/09/2025 H…" at bounding box center [321, 18] width 579 height 20
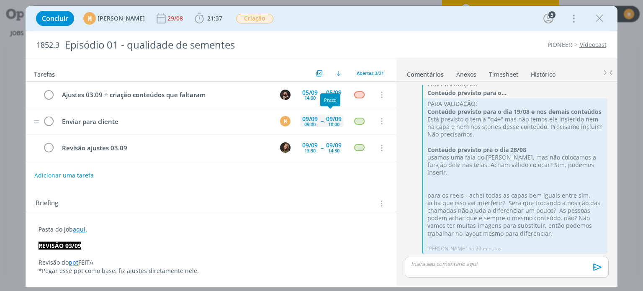
click at [331, 122] on div "10:00" at bounding box center [333, 124] width 11 height 5
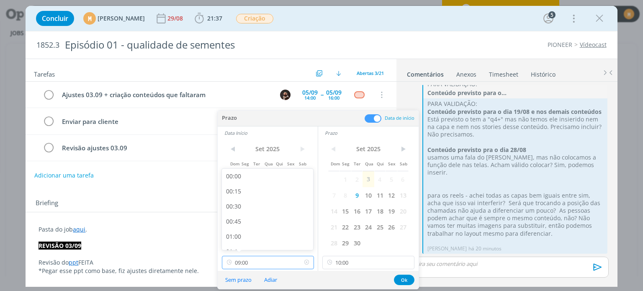
click at [272, 262] on input "09:00" at bounding box center [268, 262] width 92 height 13
click at [278, 266] on input "09:00" at bounding box center [268, 262] width 92 height 13
click at [300, 282] on div "Sem prazo Adiar Ok" at bounding box center [318, 280] width 201 height 18
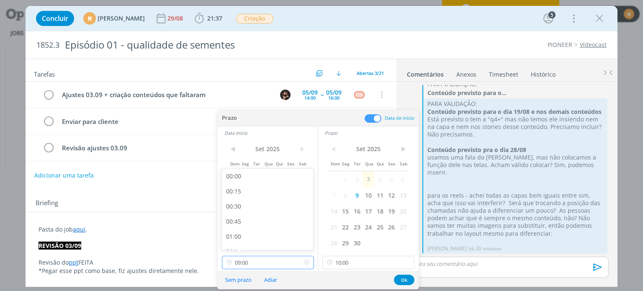
click at [295, 256] on input "09:00" at bounding box center [268, 262] width 92 height 13
click at [374, 269] on div "< Set 2025 > Dom Seg Ter Qua Qui Sex Sab 1 2 3 4 5 6 7 8 9 10 11 12 13 14 15 16…" at bounding box center [368, 204] width 100 height 131
click at [371, 262] on input "10:00" at bounding box center [368, 262] width 92 height 13
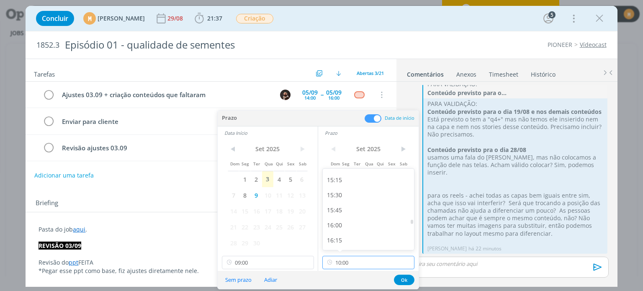
scroll to position [916, 0]
click at [344, 222] on div "16:00" at bounding box center [370, 224] width 94 height 15
type input "16:00"
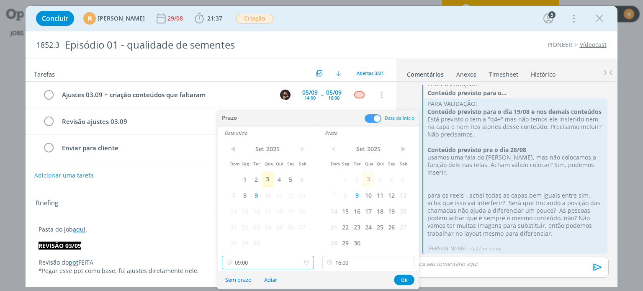
scroll to position [479, 0]
click at [272, 264] on input "09:00" at bounding box center [268, 262] width 92 height 13
click at [254, 185] on div "15:00" at bounding box center [269, 182] width 94 height 15
type input "15:00"
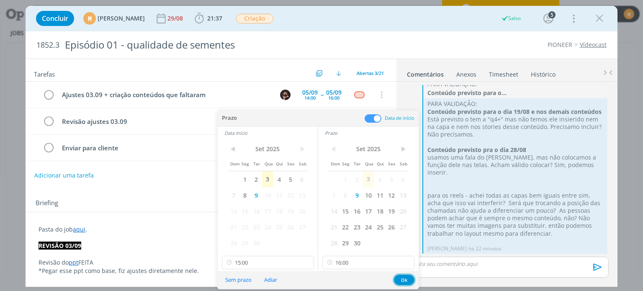
click at [405, 276] on button "Ok" at bounding box center [404, 279] width 21 height 10
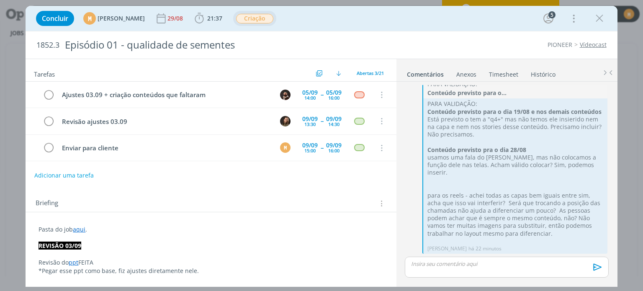
click at [273, 14] on span "Criação" at bounding box center [254, 19] width 37 height 10
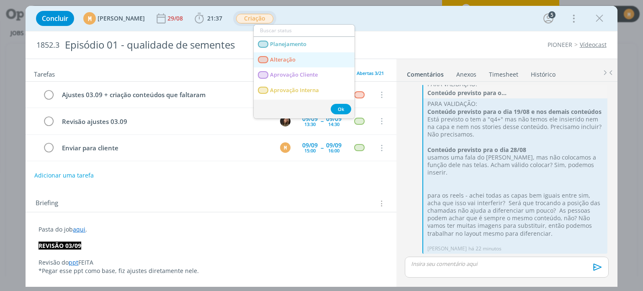
click at [285, 61] on span "Alteração" at bounding box center [283, 59] width 26 height 7
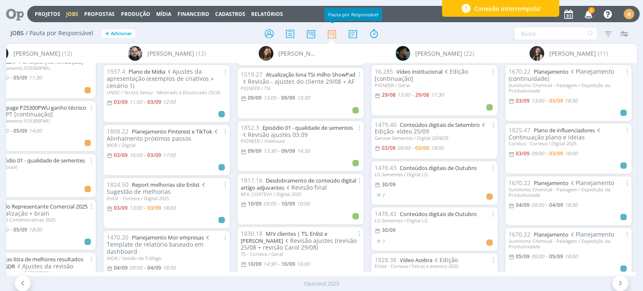
scroll to position [1077, 0]
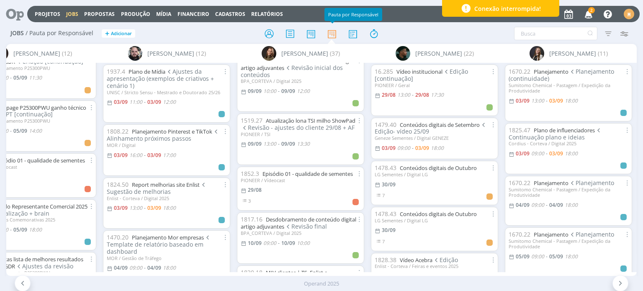
click at [14, 9] on icon at bounding box center [11, 14] width 17 height 16
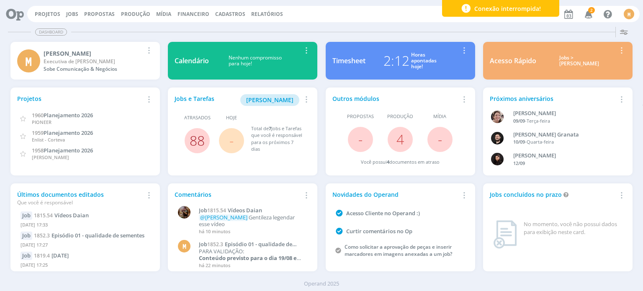
click at [196, 141] on link "88" at bounding box center [197, 140] width 15 height 18
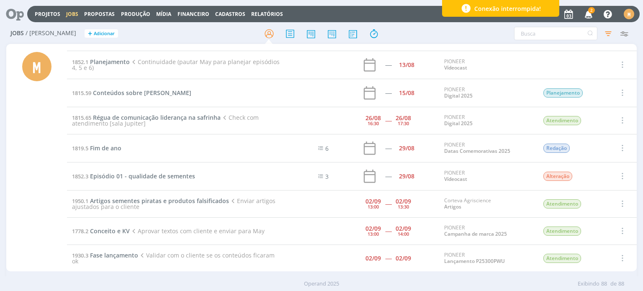
scroll to position [2236, 0]
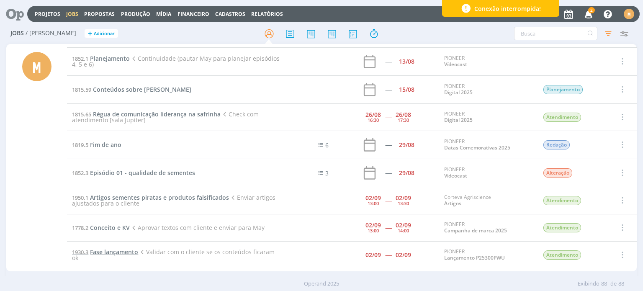
click at [116, 248] on span "Fase lançamento" at bounding box center [114, 252] width 48 height 8
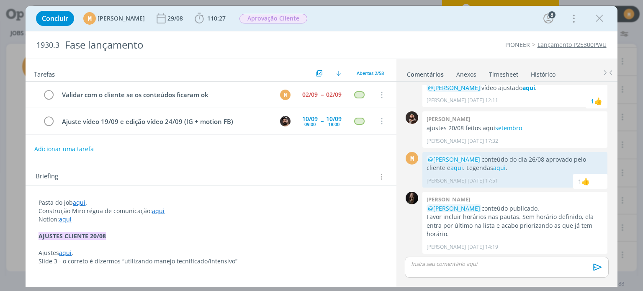
scroll to position [42, 0]
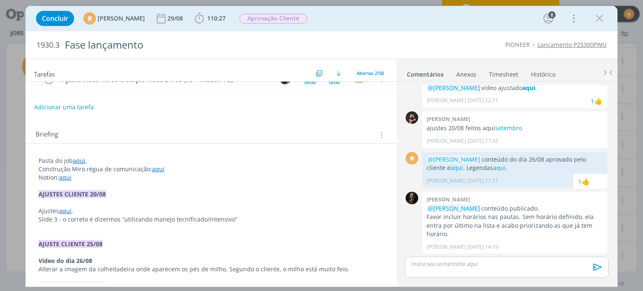
click at [80, 191] on strong "AJUSTES CLIENTE 20/08" at bounding box center [71, 194] width 67 height 8
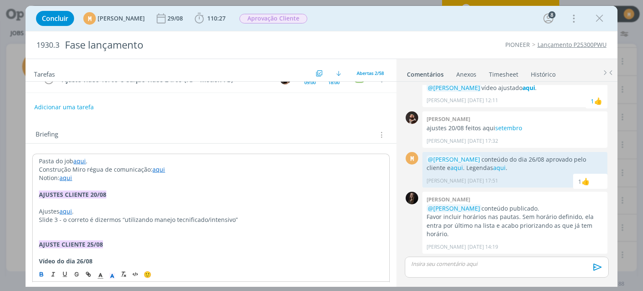
click at [77, 162] on link "aqui" at bounding box center [79, 161] width 13 height 8
click at [85, 177] on link "[URL][DOMAIN_NAME]" at bounding box center [93, 177] width 63 height 11
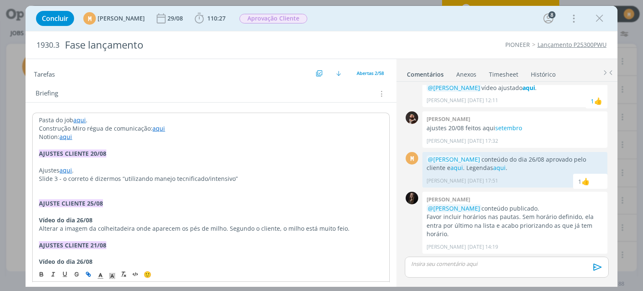
scroll to position [84, 0]
click at [97, 167] on p "Ajustes aqui ." at bounding box center [211, 169] width 344 height 8
click at [67, 170] on link "aqui" at bounding box center [65, 169] width 13 height 8
click at [86, 182] on link "https://sobeae.sharepoint.com/:p:/s/SOBEAE/EZHchpqVpuNKkUeKUjyJ5JEB6wBaR1LkB1r5…" at bounding box center [93, 185] width 63 height 11
click at [283, 190] on p "dialog" at bounding box center [211, 194] width 344 height 8
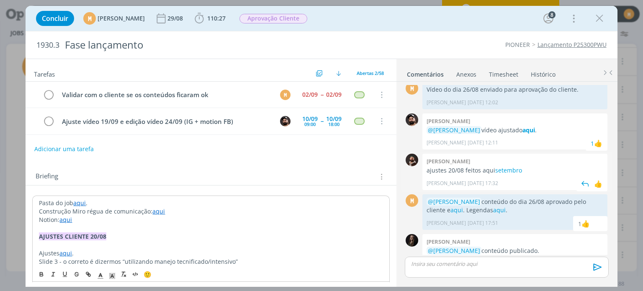
scroll to position [659, 0]
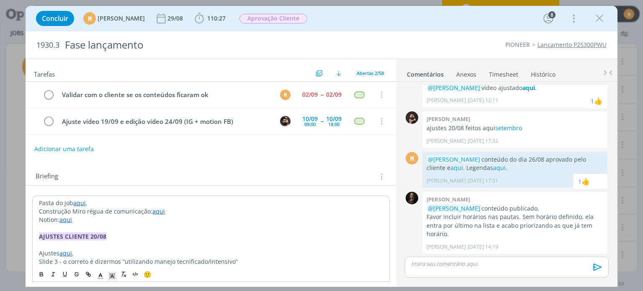
click at [162, 234] on p "AJUSTES CLIENTE 20/08" at bounding box center [211, 236] width 344 height 8
click at [159, 250] on p "Ajustes aqui ." at bounding box center [211, 253] width 344 height 8
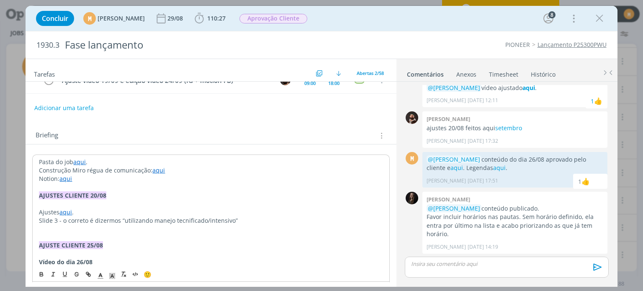
scroll to position [42, 0]
click at [161, 185] on p "dialog" at bounding box center [211, 186] width 344 height 8
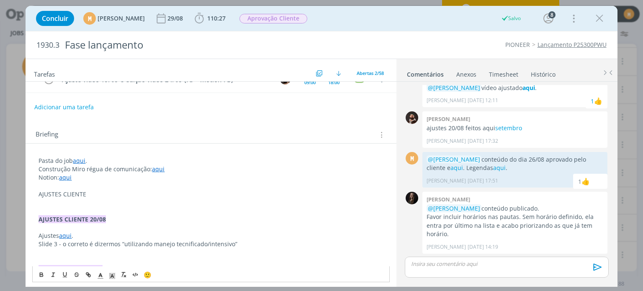
click at [128, 198] on p "dialog" at bounding box center [210, 202] width 344 height 8
click at [124, 192] on p "AJUSTES CLIENTE" at bounding box center [210, 194] width 344 height 8
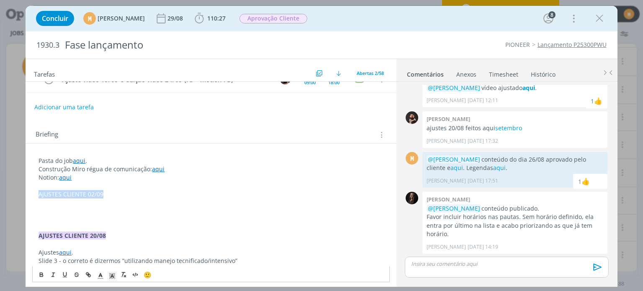
drag, startPoint x: 120, startPoint y: 190, endPoint x: 36, endPoint y: 193, distance: 84.2
click at [41, 277] on icon "dialog" at bounding box center [41, 274] width 7 height 7
click at [110, 276] on rect "dialog" at bounding box center [110, 275] width 0 height 0
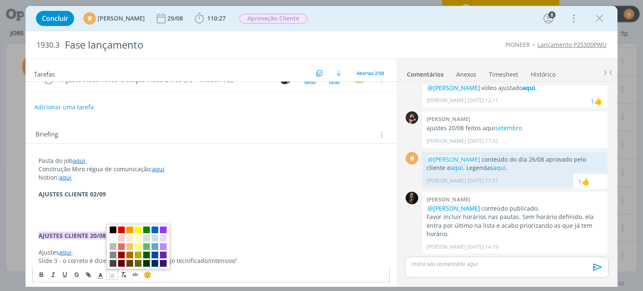
click at [163, 234] on span "dialog" at bounding box center [138, 246] width 64 height 45
click at [166, 239] on span "dialog" at bounding box center [163, 238] width 7 height 7
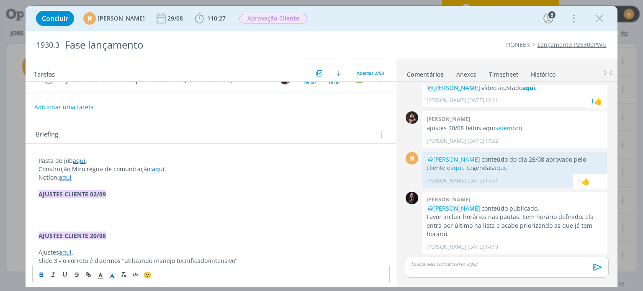
click at [97, 210] on p "dialog" at bounding box center [210, 211] width 344 height 8
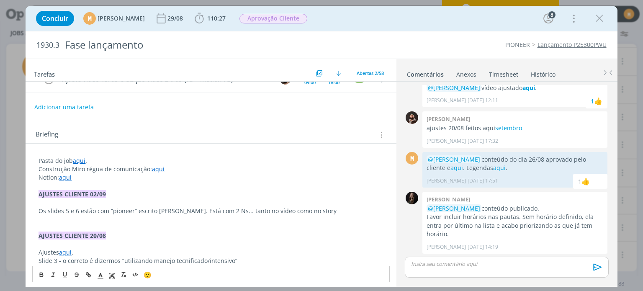
click at [113, 210] on p "Os slides 5 e 6 estão com “pioneer” escrito errado. Está com 2 Ns... tanto no v…" at bounding box center [210, 211] width 344 height 8
click at [212, 210] on p "Os slides 5 e 6 estão com “pioneer” escrito errado. Está com 2 Ns... tanto no v…" at bounding box center [210, 211] width 344 height 8
click at [321, 211] on p "Os slides 5 e 6 estão com “pioneer” escrito errado. Está com 2 n's... tanto no …" at bounding box center [210, 211] width 344 height 8
click at [141, 221] on p "dialog" at bounding box center [210, 219] width 344 height 8
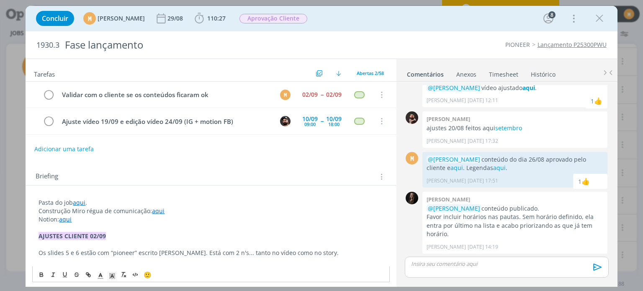
scroll to position [0, 0]
click at [86, 148] on button "Adicionar uma tarefa" at bounding box center [63, 148] width 59 height 14
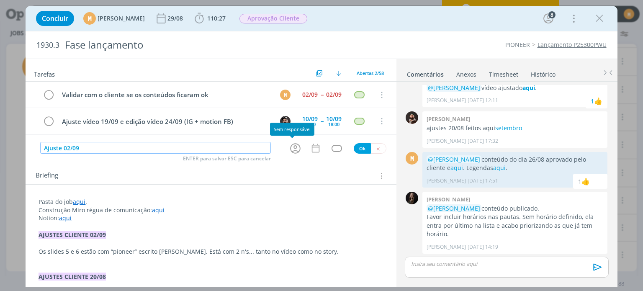
click at [292, 149] on icon "dialog" at bounding box center [295, 148] width 10 height 10
type input "Ajuste 02/09"
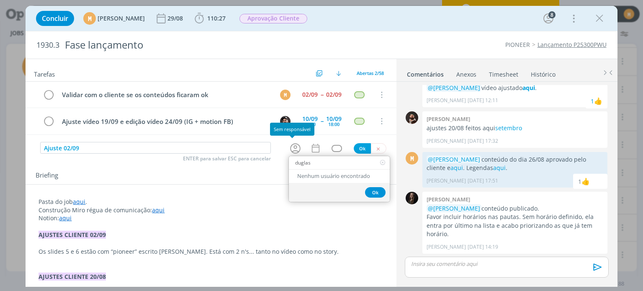
click at [292, 145] on icon "dialog" at bounding box center [295, 148] width 13 height 13
type input "duglas"
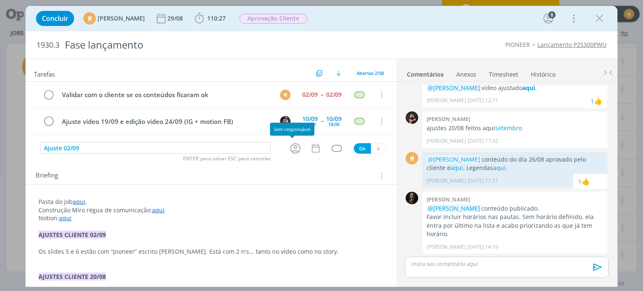
click at [292, 146] on icon "dialog" at bounding box center [295, 148] width 13 height 13
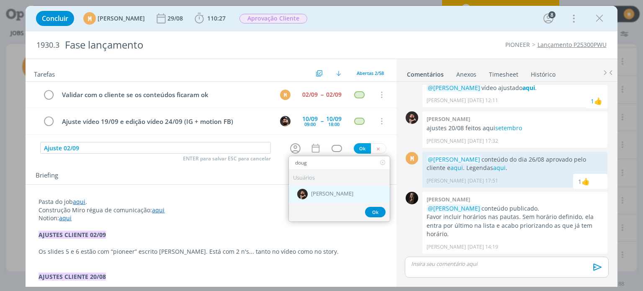
type input "doug"
click at [325, 192] on span "[PERSON_NAME]" at bounding box center [332, 193] width 42 height 7
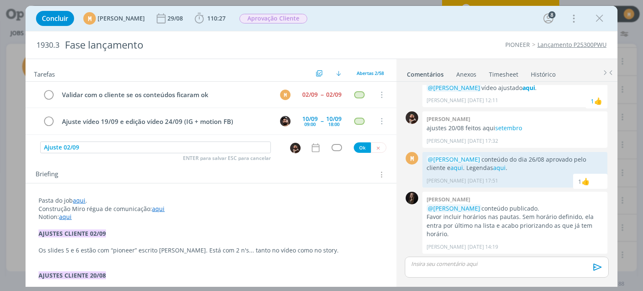
click at [298, 145] on div "dialog" at bounding box center [297, 147] width 14 height 11
click at [285, 147] on div "dialog" at bounding box center [296, 147] width 27 height 13
drag, startPoint x: 105, startPoint y: 148, endPoint x: 18, endPoint y: 153, distance: 86.8
click at [18, 153] on div "Concluir M Mariana Kochenborger 29/08 110:27 Iniciar Apontar Data * 03/09/2025 …" at bounding box center [321, 145] width 643 height 291
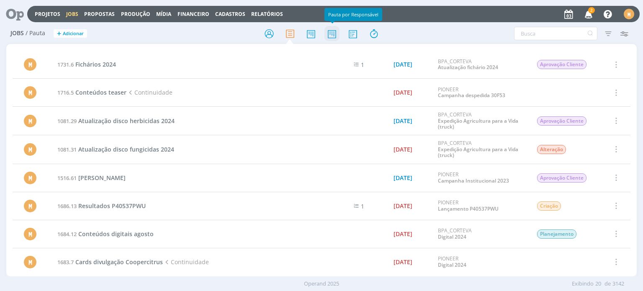
click at [328, 28] on icon at bounding box center [331, 34] width 15 height 16
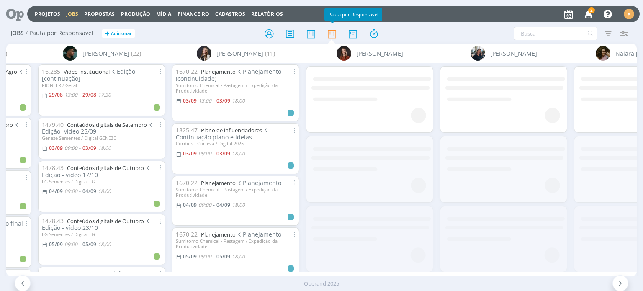
scroll to position [0, 1218]
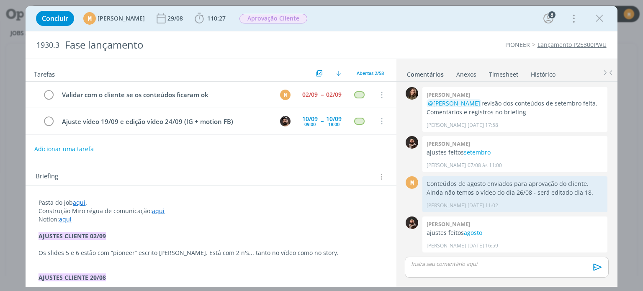
scroll to position [659, 0]
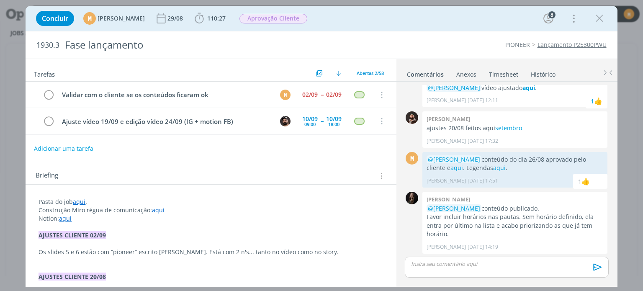
click at [70, 150] on button "Adicionar uma tarefa" at bounding box center [63, 148] width 59 height 14
paste input "Ajuste 02/09"
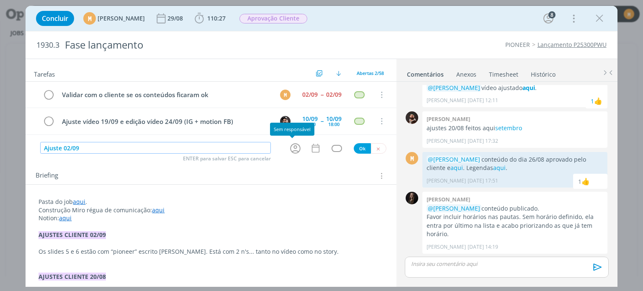
click at [290, 150] on icon "dialog" at bounding box center [295, 148] width 13 height 13
type input "Ajuste 02/09"
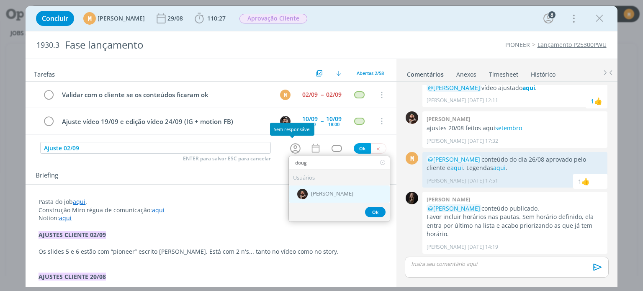
type input "doug"
click at [316, 194] on span "[PERSON_NAME]" at bounding box center [332, 193] width 42 height 7
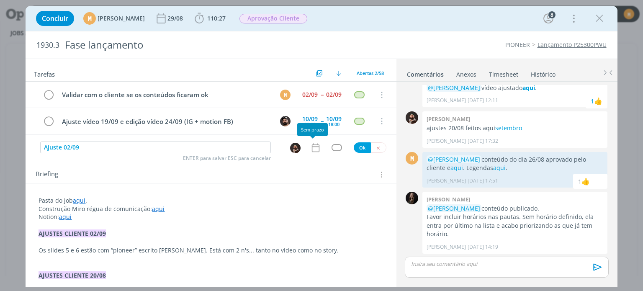
click at [313, 150] on icon "dialog" at bounding box center [315, 147] width 8 height 9
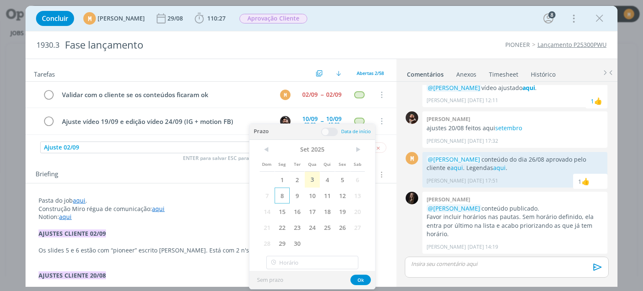
click at [285, 195] on span "8" at bounding box center [281, 195] width 15 height 16
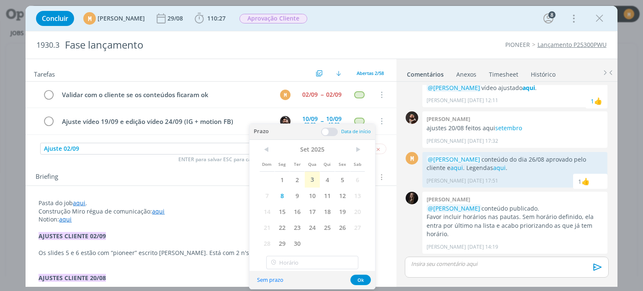
click at [328, 132] on span at bounding box center [329, 132] width 17 height 8
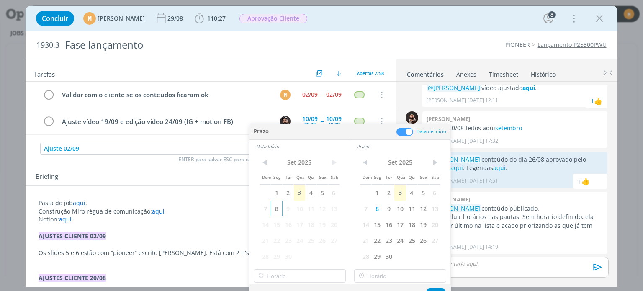
click at [276, 207] on span "8" at bounding box center [276, 208] width 11 height 16
click at [299, 282] on input "18:00" at bounding box center [300, 275] width 92 height 13
click at [295, 218] on div "09:45" at bounding box center [301, 216] width 94 height 15
type input "09:45"
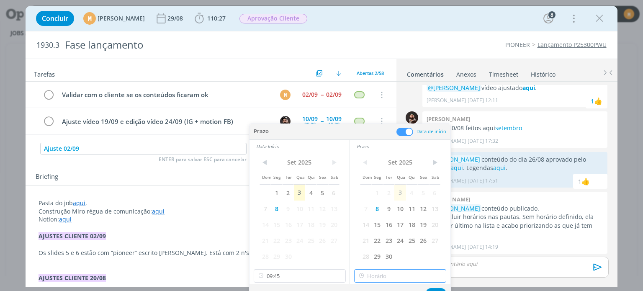
drag, startPoint x: 413, startPoint y: 278, endPoint x: 415, endPoint y: 274, distance: 4.8
click at [414, 278] on input "text" at bounding box center [400, 275] width 92 height 13
click at [367, 229] on div "10:00" at bounding box center [401, 231] width 94 height 15
type input "10:00"
click at [435, 288] on button "Ok" at bounding box center [436, 293] width 21 height 10
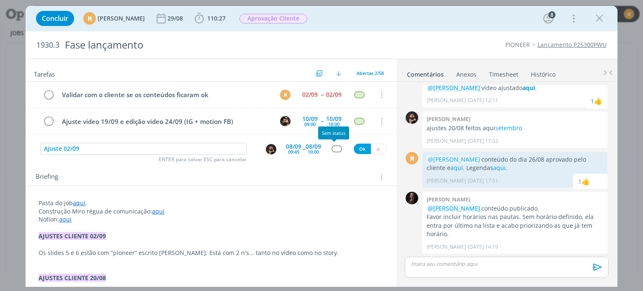
click at [331, 148] on div "dialog" at bounding box center [336, 148] width 10 height 7
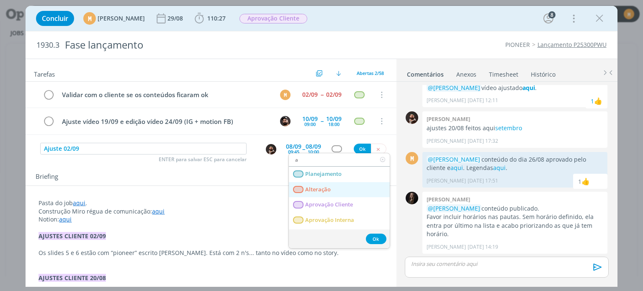
type input "a"
click at [321, 186] on span "Alteração" at bounding box center [318, 189] width 26 height 7
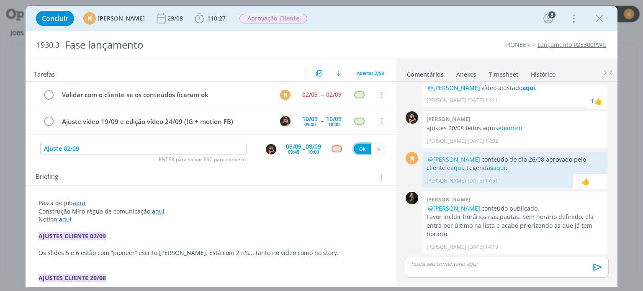
click at [360, 144] on button "Ok" at bounding box center [362, 149] width 17 height 10
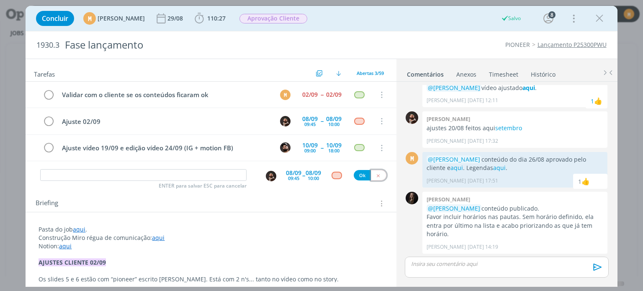
click at [377, 177] on button "dialog" at bounding box center [378, 175] width 15 height 10
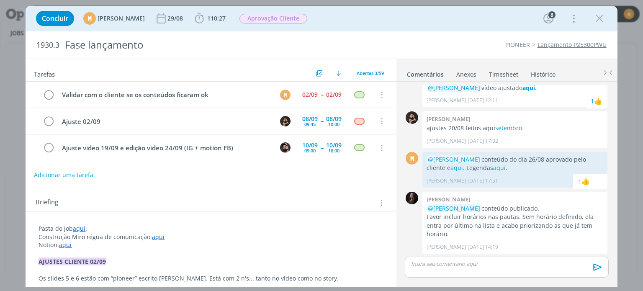
click at [54, 174] on button "Adicionar uma tarefa" at bounding box center [63, 175] width 59 height 14
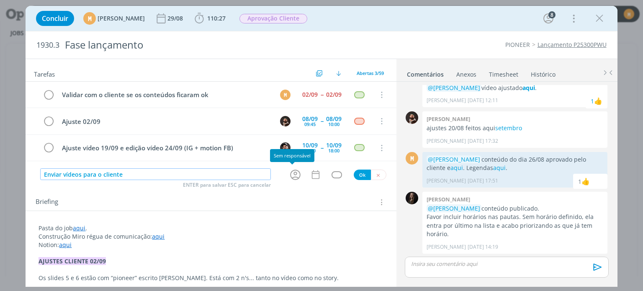
click at [290, 170] on icon "dialog" at bounding box center [295, 174] width 13 height 13
type input "Enviar vídeos para o cliente"
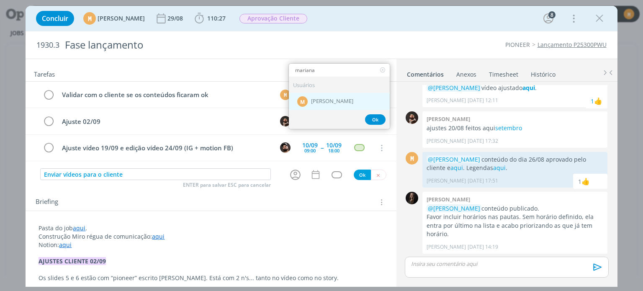
type input "mariana"
click at [318, 98] on span "[PERSON_NAME]" at bounding box center [332, 101] width 42 height 7
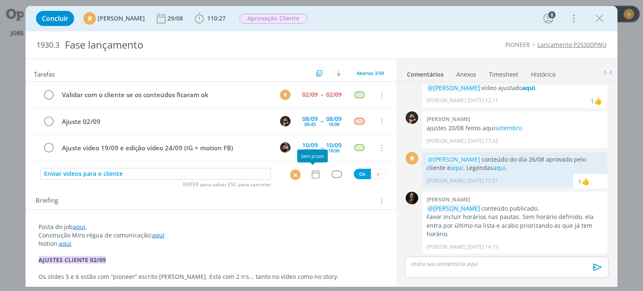
click at [313, 171] on icon "dialog" at bounding box center [315, 174] width 11 height 11
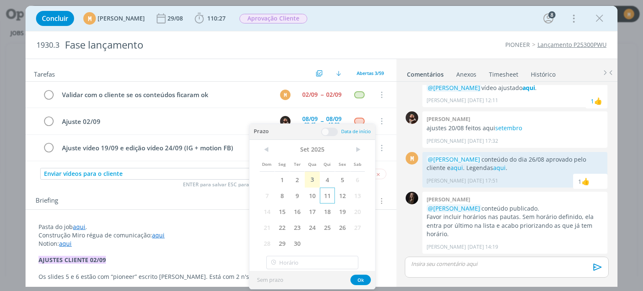
click at [331, 195] on span "11" at bounding box center [327, 195] width 15 height 16
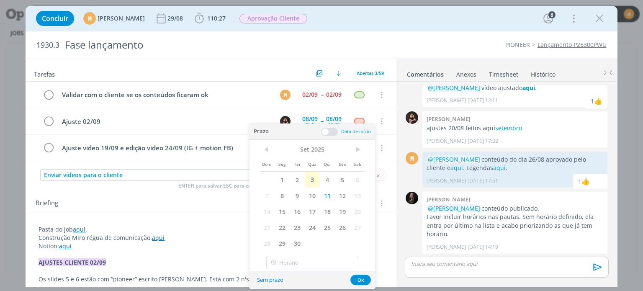
click at [328, 127] on div "Prazo Data de início" at bounding box center [312, 132] width 126 height 16
click at [321, 132] on span at bounding box center [329, 132] width 17 height 8
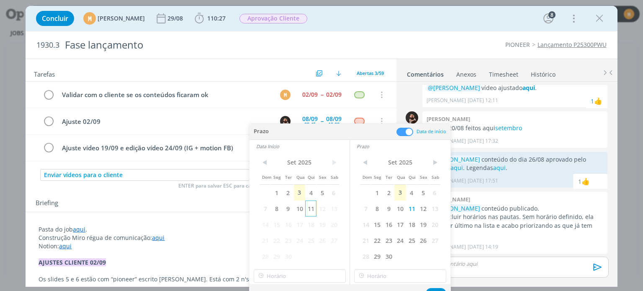
click at [310, 203] on span "11" at bounding box center [310, 208] width 11 height 16
click at [431, 288] on button "Ok" at bounding box center [436, 293] width 21 height 10
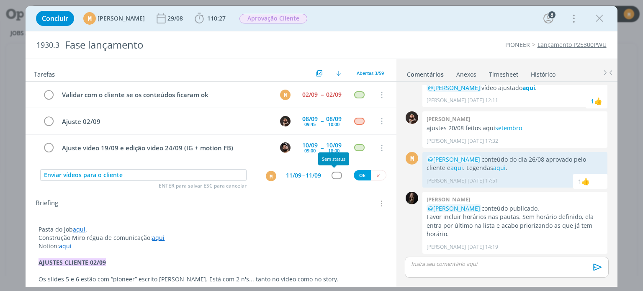
click at [331, 174] on div "dialog" at bounding box center [336, 175] width 10 height 7
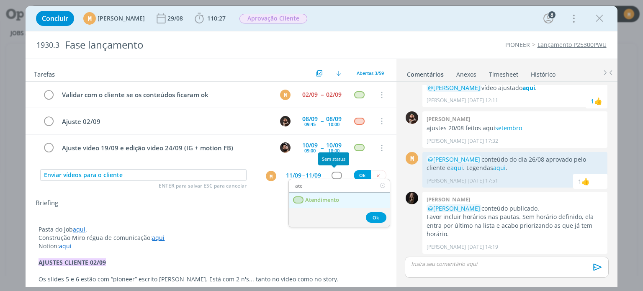
type input "ate"
click at [336, 200] on span "Atendimento" at bounding box center [322, 200] width 34 height 7
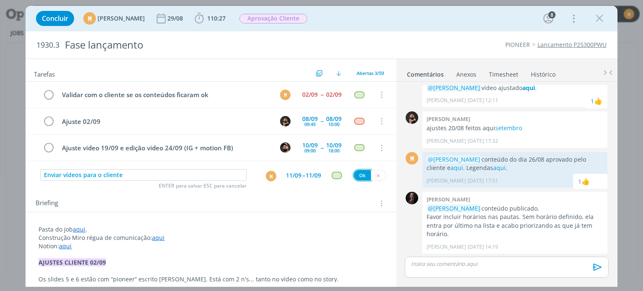
click at [356, 177] on button "Ok" at bounding box center [362, 175] width 17 height 10
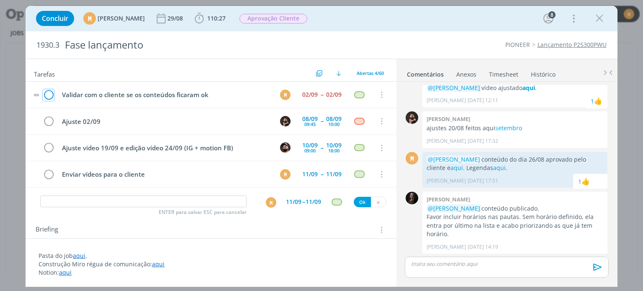
click at [49, 95] on icon "dialog" at bounding box center [49, 95] width 12 height 13
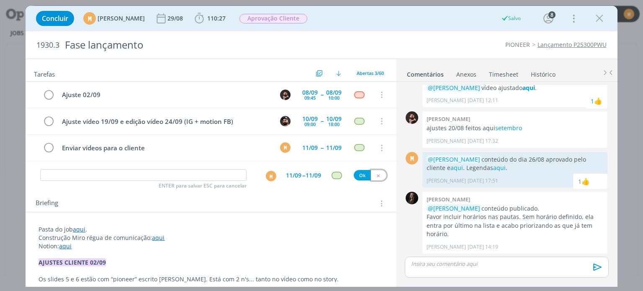
click at [375, 175] on icon "dialog" at bounding box center [377, 175] width 5 height 5
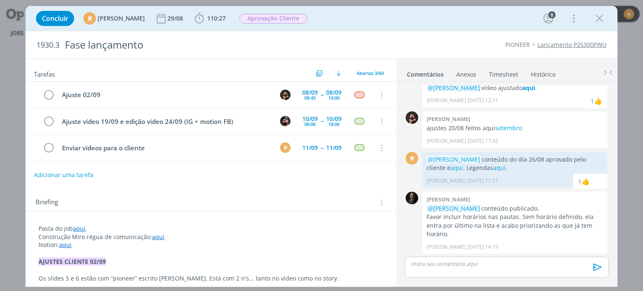
click at [76, 168] on button "Adicionar uma tarefa" at bounding box center [63, 175] width 59 height 14
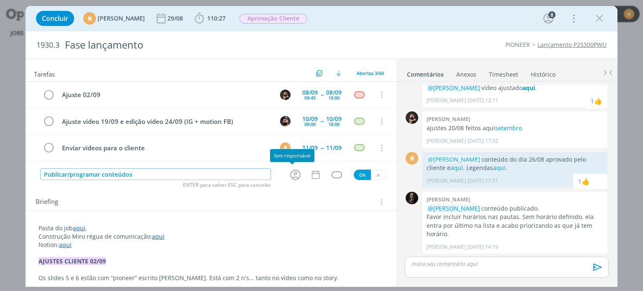
click at [290, 170] on icon "dialog" at bounding box center [295, 174] width 13 height 13
type input "Publicar/programar conteúdos"
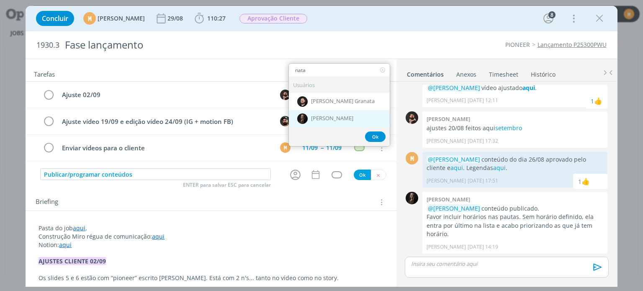
type input "nata"
click at [326, 118] on span "[PERSON_NAME]" at bounding box center [332, 118] width 42 height 7
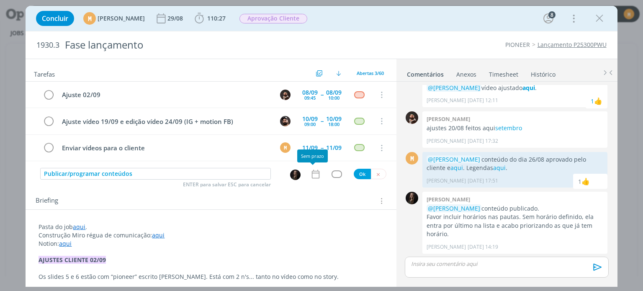
click at [314, 173] on icon "dialog" at bounding box center [315, 174] width 11 height 11
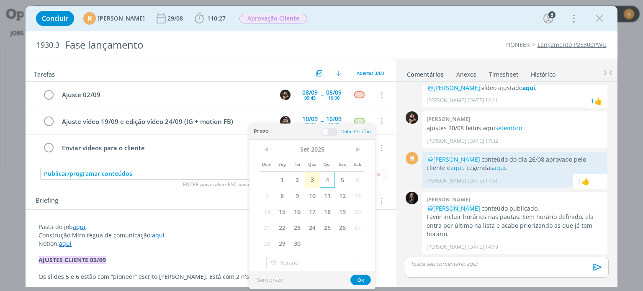
click at [328, 178] on span "4" at bounding box center [327, 180] width 15 height 16
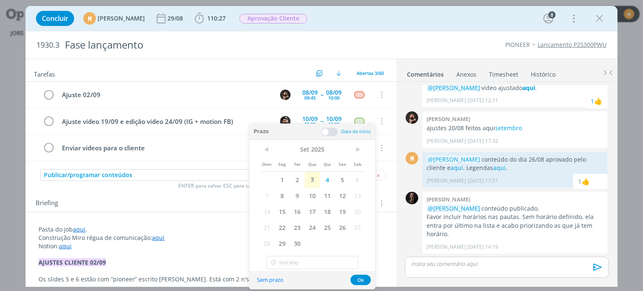
click at [326, 128] on span at bounding box center [329, 132] width 17 height 8
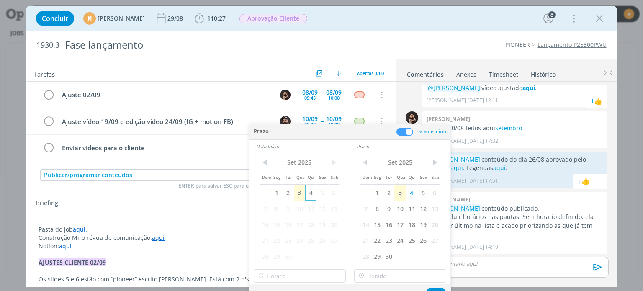
click at [310, 199] on span "4" at bounding box center [310, 193] width 11 height 16
click at [312, 277] on input "19:00" at bounding box center [300, 275] width 92 height 13
click at [287, 237] on div "10:30" at bounding box center [301, 243] width 94 height 15
type input "10:30"
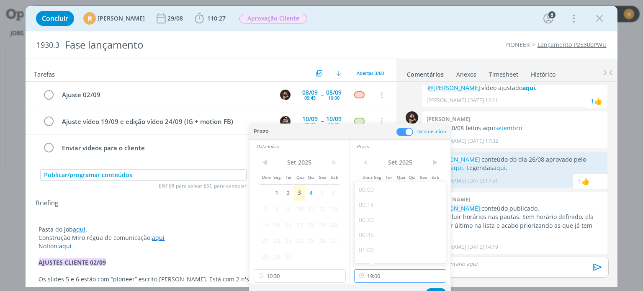
click at [407, 282] on input "19:00" at bounding box center [400, 275] width 92 height 13
click at [367, 224] on div "11:30" at bounding box center [401, 219] width 94 height 15
type input "11:30"
click at [437, 288] on button "Ok" at bounding box center [436, 293] width 21 height 10
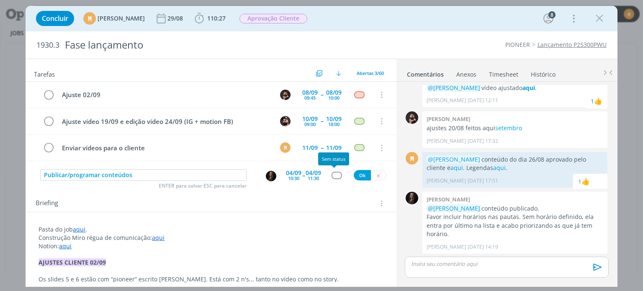
click at [332, 176] on div "dialog" at bounding box center [336, 175] width 10 height 7
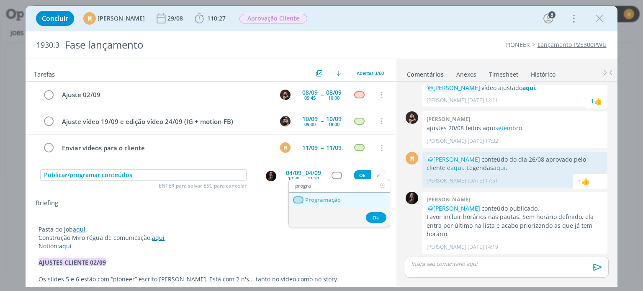
type input "progra"
click at [326, 203] on link "Programação" at bounding box center [339, 199] width 101 height 15
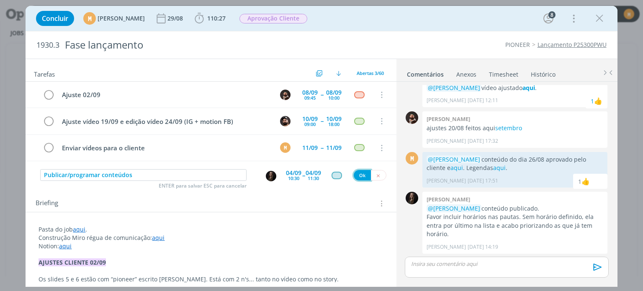
click at [356, 174] on button "Ok" at bounding box center [362, 175] width 17 height 10
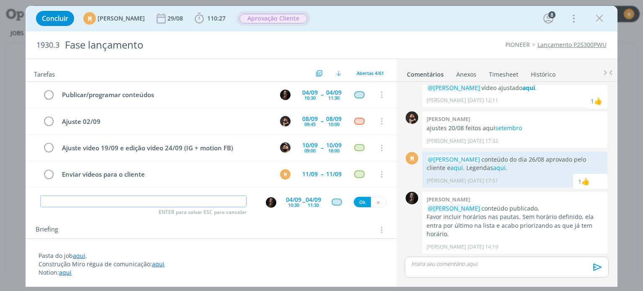
click at [281, 18] on span "Aprovação Cliente" at bounding box center [273, 19] width 68 height 10
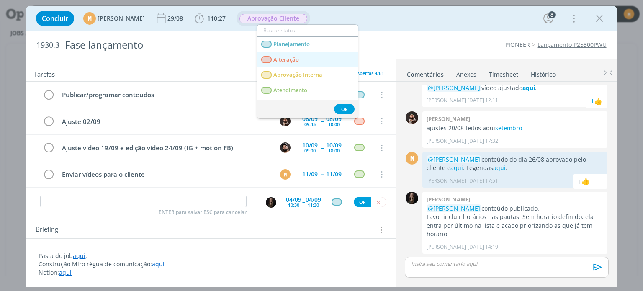
click at [288, 52] on link "Alteração" at bounding box center [307, 59] width 101 height 15
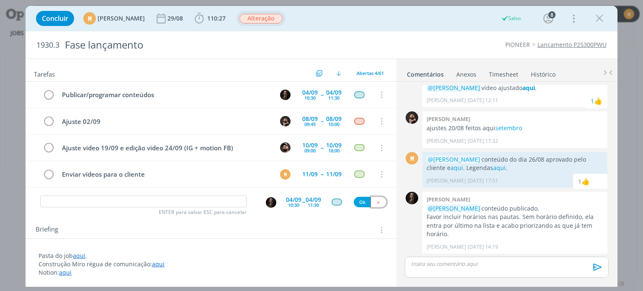
click at [376, 200] on icon "dialog" at bounding box center [377, 202] width 5 height 5
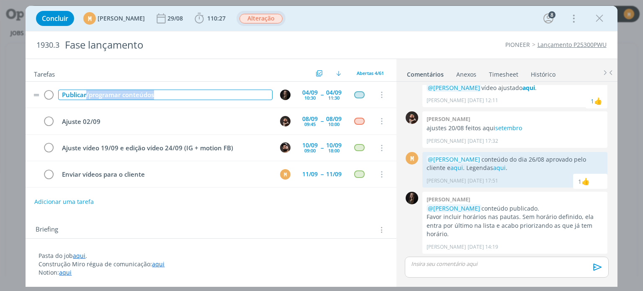
drag, startPoint x: 161, startPoint y: 93, endPoint x: 86, endPoint y: 95, distance: 75.4
click at [86, 95] on div "Publicar/programar conteúdos" at bounding box center [165, 95] width 214 height 10
click at [354, 95] on div "dialog" at bounding box center [359, 94] width 10 height 7
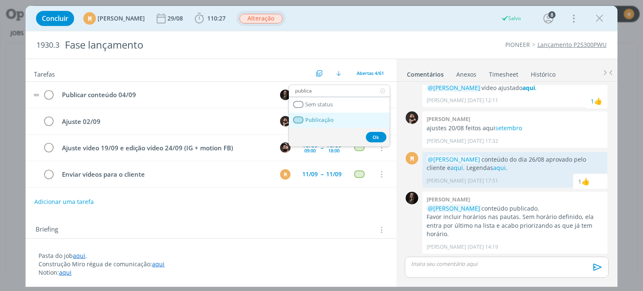
type input "publica"
click at [341, 124] on link "Publicação" at bounding box center [339, 120] width 101 height 15
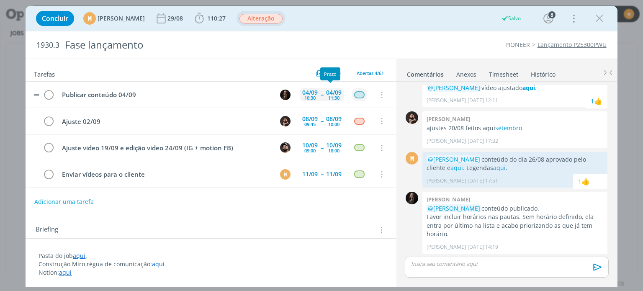
click at [331, 92] on div "04/09" at bounding box center [333, 93] width 15 height 6
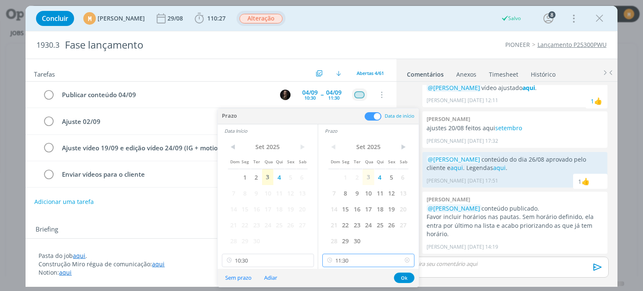
click at [362, 259] on input "11:30" at bounding box center [368, 260] width 92 height 13
click at [362, 209] on div "11:00" at bounding box center [370, 207] width 94 height 15
type input "11:00"
click at [397, 276] on button "Ok" at bounding box center [404, 277] width 21 height 10
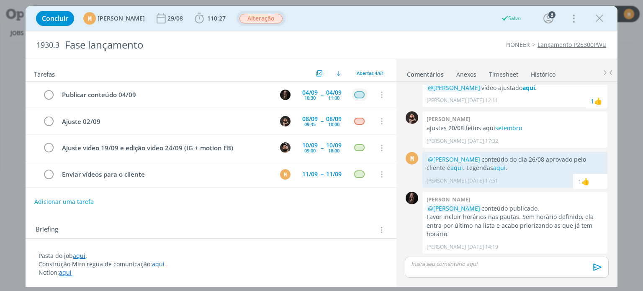
click at [479, 260] on div "dialog" at bounding box center [506, 266] width 203 height 21
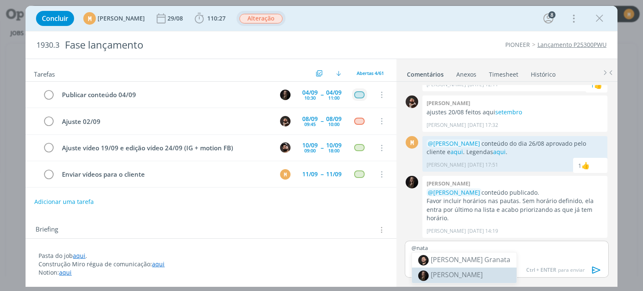
click at [472, 268] on li "[PERSON_NAME]" at bounding box center [464, 274] width 105 height 15
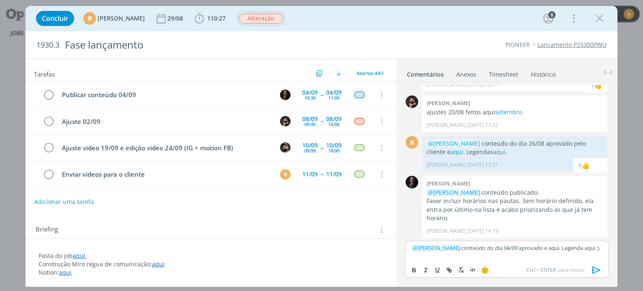
click at [83, 252] on link "aqui" at bounding box center [79, 255] width 13 height 8
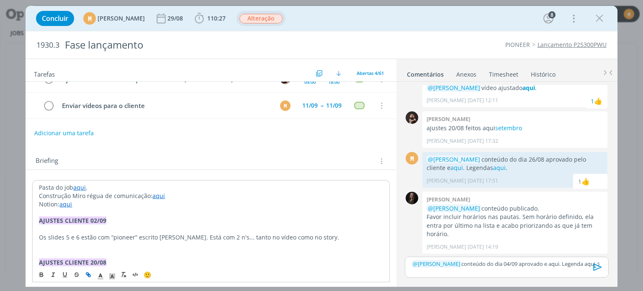
scroll to position [84, 0]
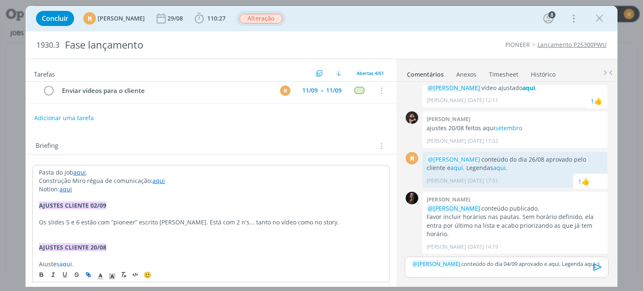
click at [79, 170] on link "aqui" at bounding box center [79, 172] width 13 height 8
click at [85, 187] on link "https://sobeae.sharepoint.com/:f:/s/SOBEAE/EkmmBJoQOJtMgdd4mjASD0cBUaykq8ewxDoY…" at bounding box center [93, 188] width 63 height 11
click at [544, 266] on p "﻿ @ Natalia Gass ﻿ conteúdo do dia 04/09 aprovado e aqui. Legenda aqui :)" at bounding box center [506, 264] width 190 height 8
click at [0, 0] on span "Ctrl + ENTER" at bounding box center [0, 0] width 0 height 0
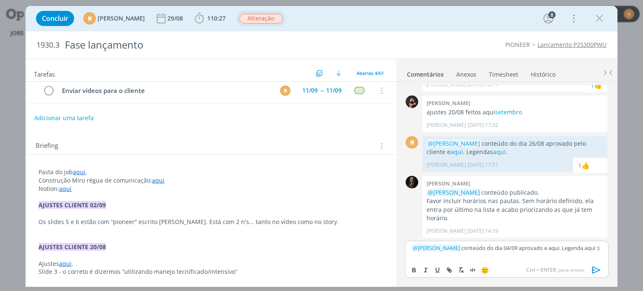
click at [544, 249] on p "﻿ @ Natalia Gass ﻿ conteúdo do dia 04/09 aprovado e aqui. Legenda aqui :)" at bounding box center [506, 248] width 190 height 8
click at [450, 271] on icon "dialog" at bounding box center [449, 270] width 7 height 7
paste input "https://sobeae.sharepoint.com/:f:/s/SOBEAE/EpRDWyZ6yexOhDJFmPEWE0wBSPrLGHeyAiv5…"
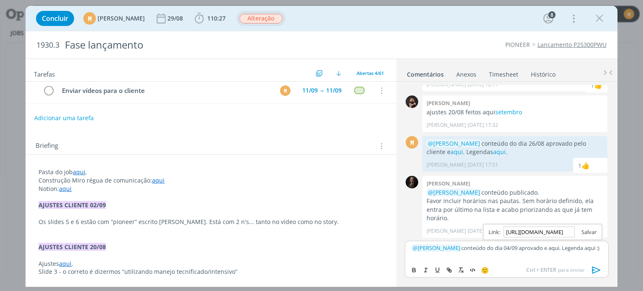
click at [586, 233] on link "dialog" at bounding box center [586, 232] width 22 height 8
click at [583, 246] on p "﻿ @ Natalia Gass ﻿ conteúdo do dia 04/09 aprovado e aqui . Legenda aqui :)" at bounding box center [506, 248] width 190 height 8
click at [580, 249] on p "﻿ @ Natalia Gass ﻿ conteúdo do dia 04/09 aprovado e aqui . Legenda aqui :)" at bounding box center [506, 248] width 190 height 8
click at [450, 267] on icon "dialog" at bounding box center [449, 270] width 7 height 7
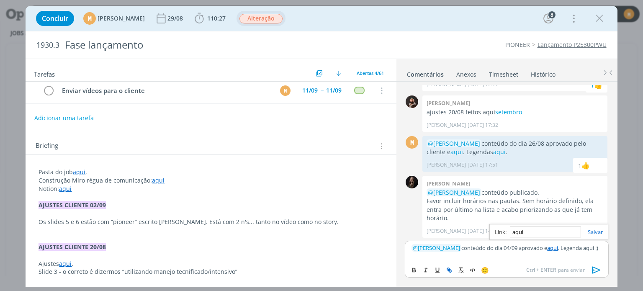
paste input "https://sobeae.sharepoint.com/:p:/s/SOBEAE/Eezj3JzEvnVMhKk9KC8SNvEBTxidDN4X4xWk…"
type input "https://sobeae.sharepoint.com/:p:/s/SOBEAE/Eezj3JzEvnVMhKk9KC8SNvEBTxidDN4X4xWk…"
click at [596, 234] on link "dialog" at bounding box center [592, 232] width 22 height 8
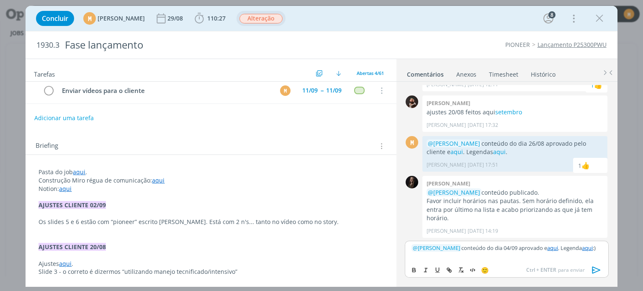
click at [594, 271] on icon "dialog" at bounding box center [596, 270] width 13 height 13
